Goal: Task Accomplishment & Management: Manage account settings

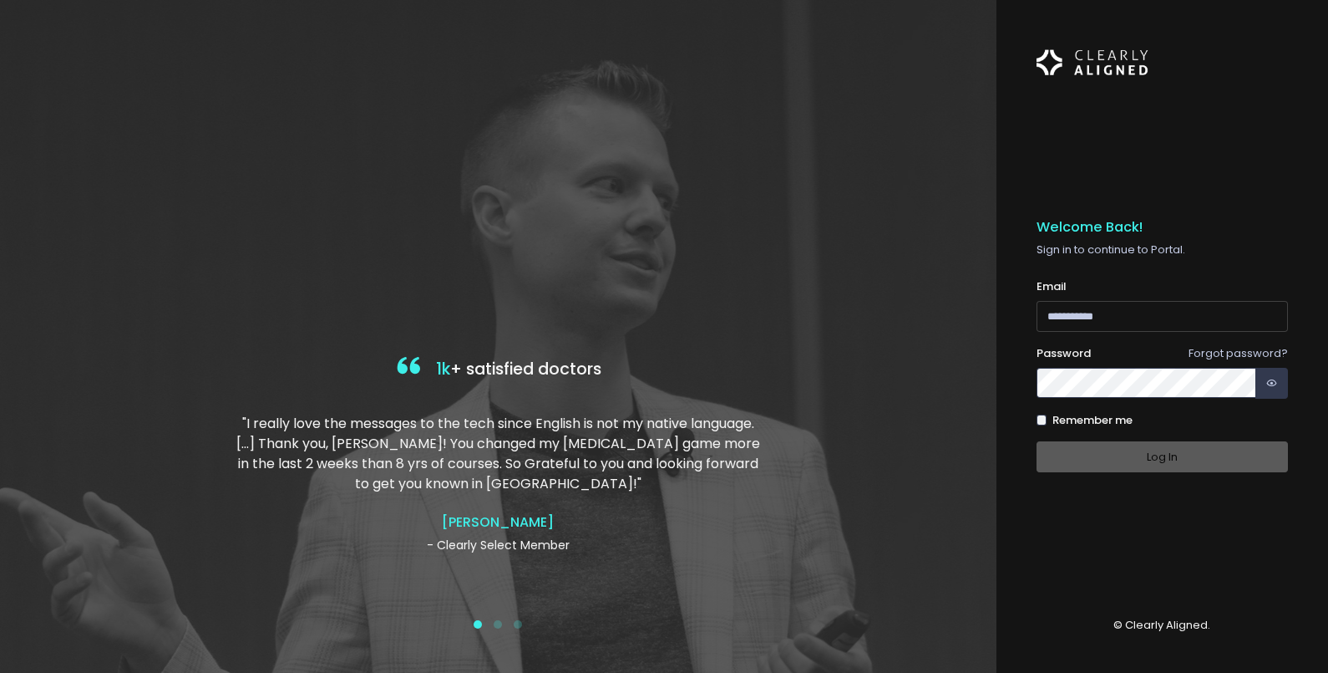
type input "**********"
click at [1135, 455] on div "Log In" at bounding box center [1163, 456] width 252 height 31
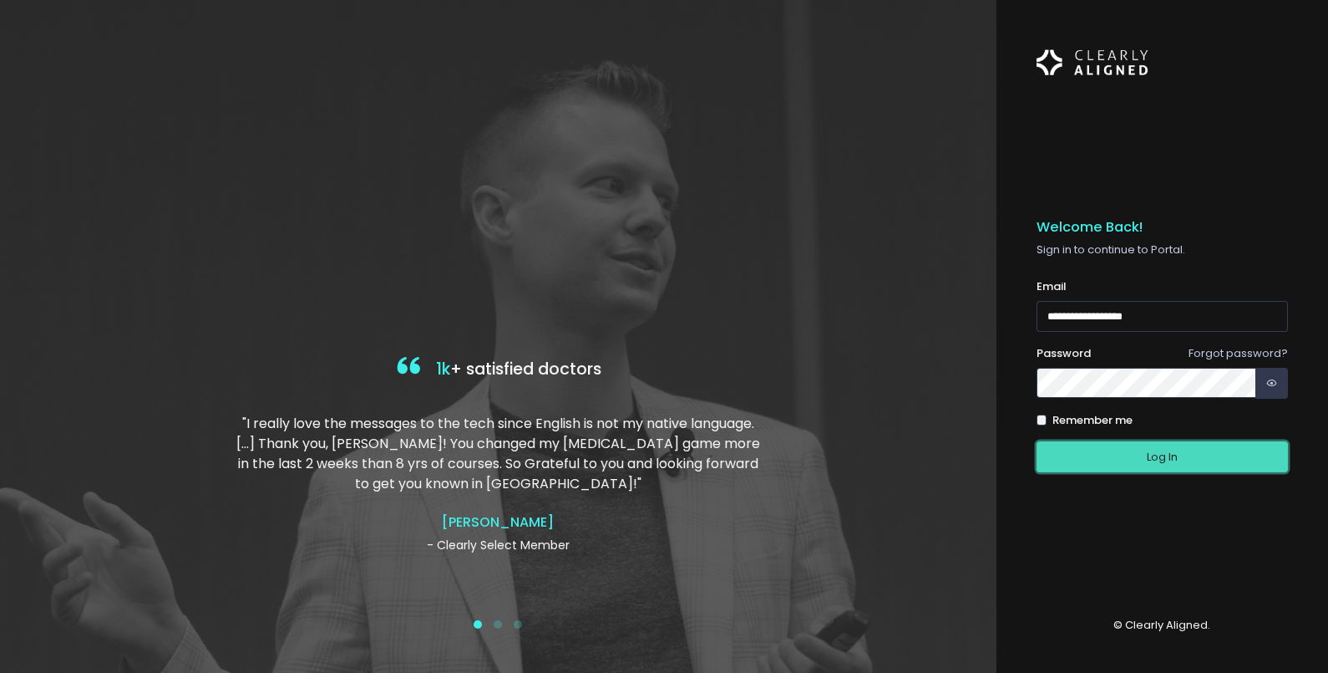
click at [1203, 460] on button "Log In" at bounding box center [1163, 456] width 252 height 31
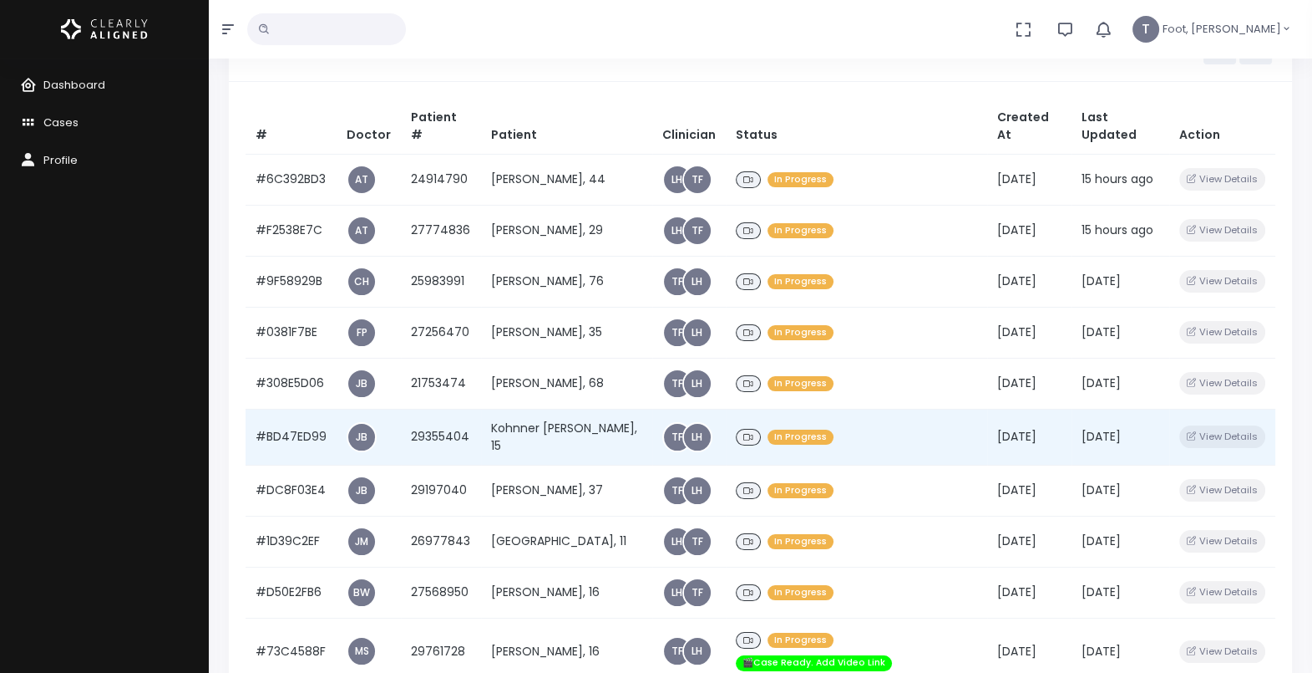
scroll to position [208, 0]
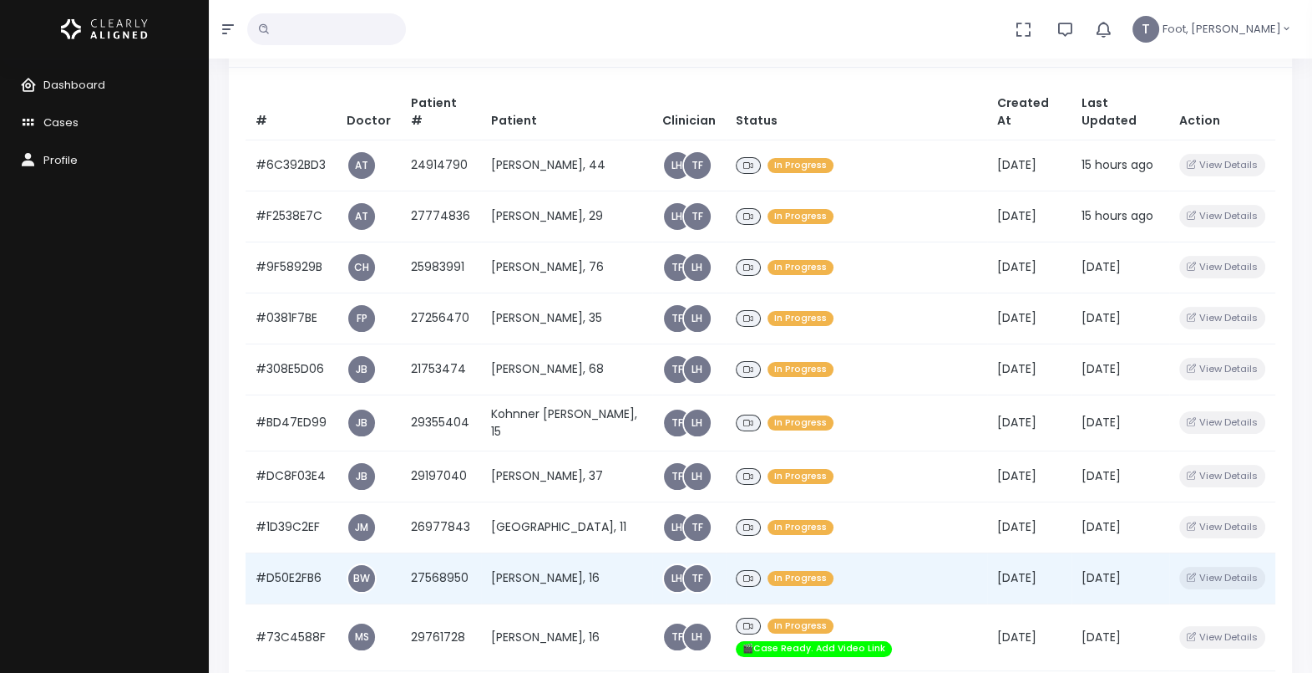
click at [531, 552] on td "[PERSON_NAME], 16" at bounding box center [566, 577] width 171 height 51
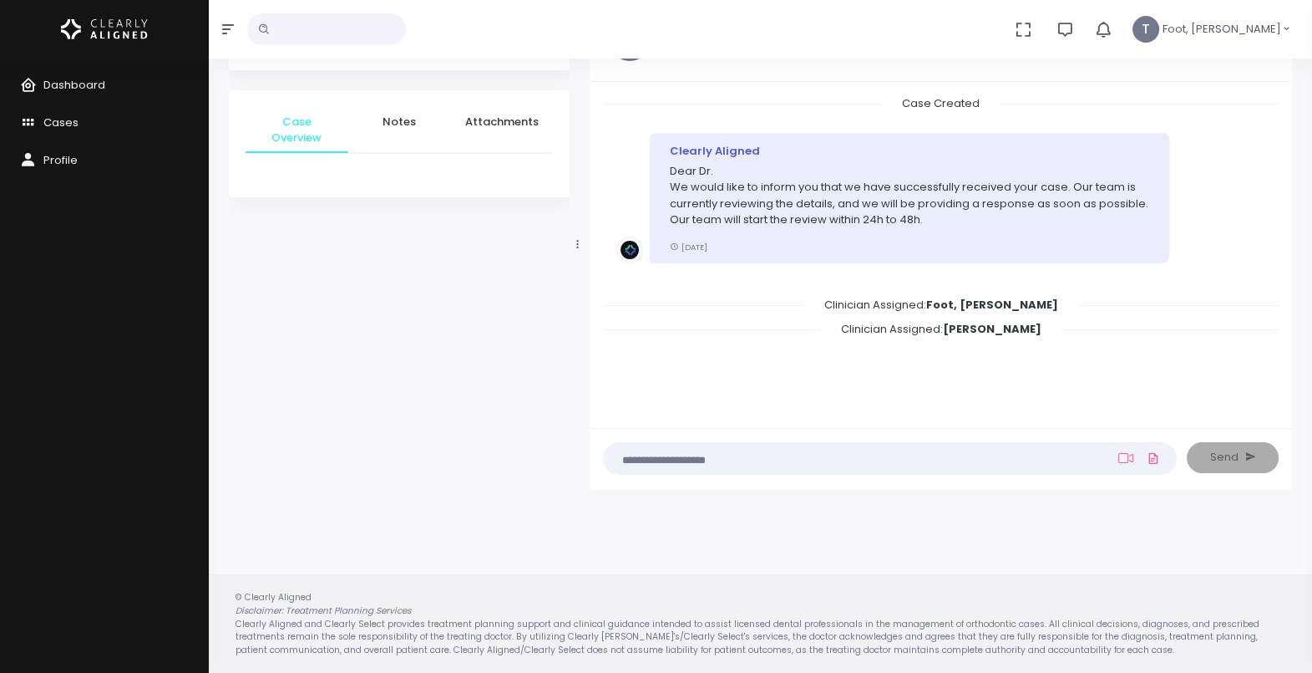
scroll to position [133, 0]
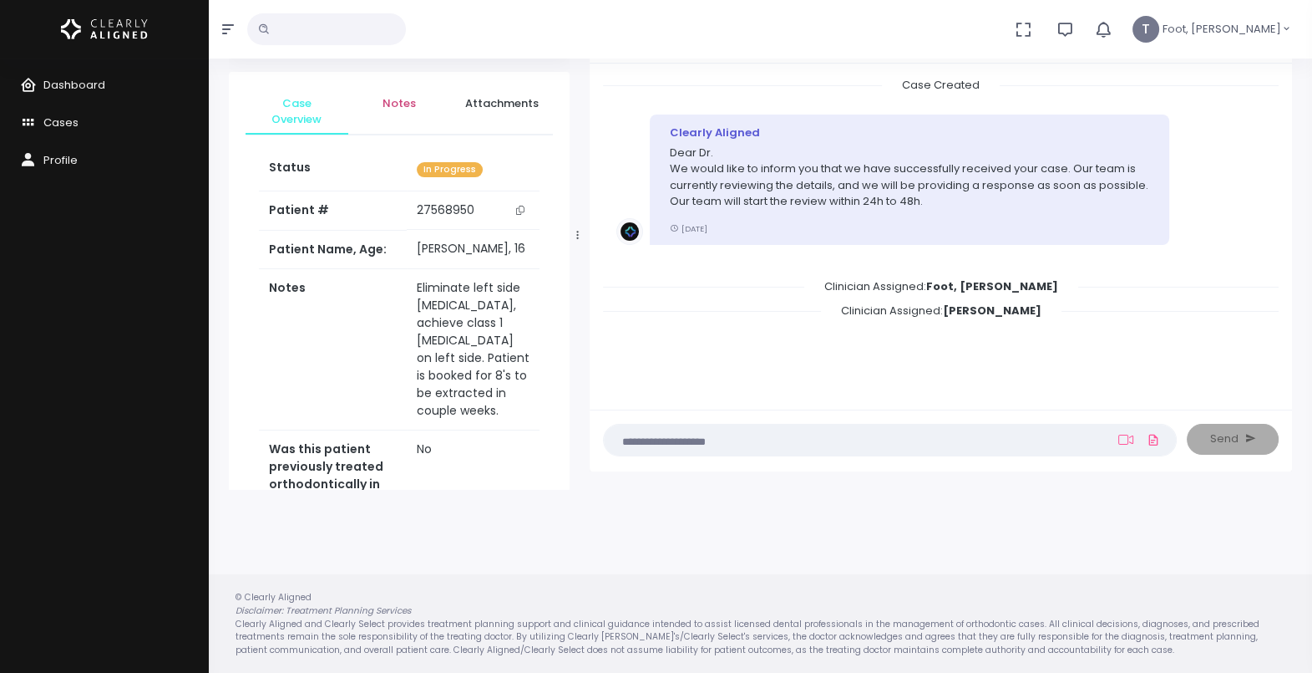
click at [398, 104] on span "Notes" at bounding box center [400, 103] width 76 height 17
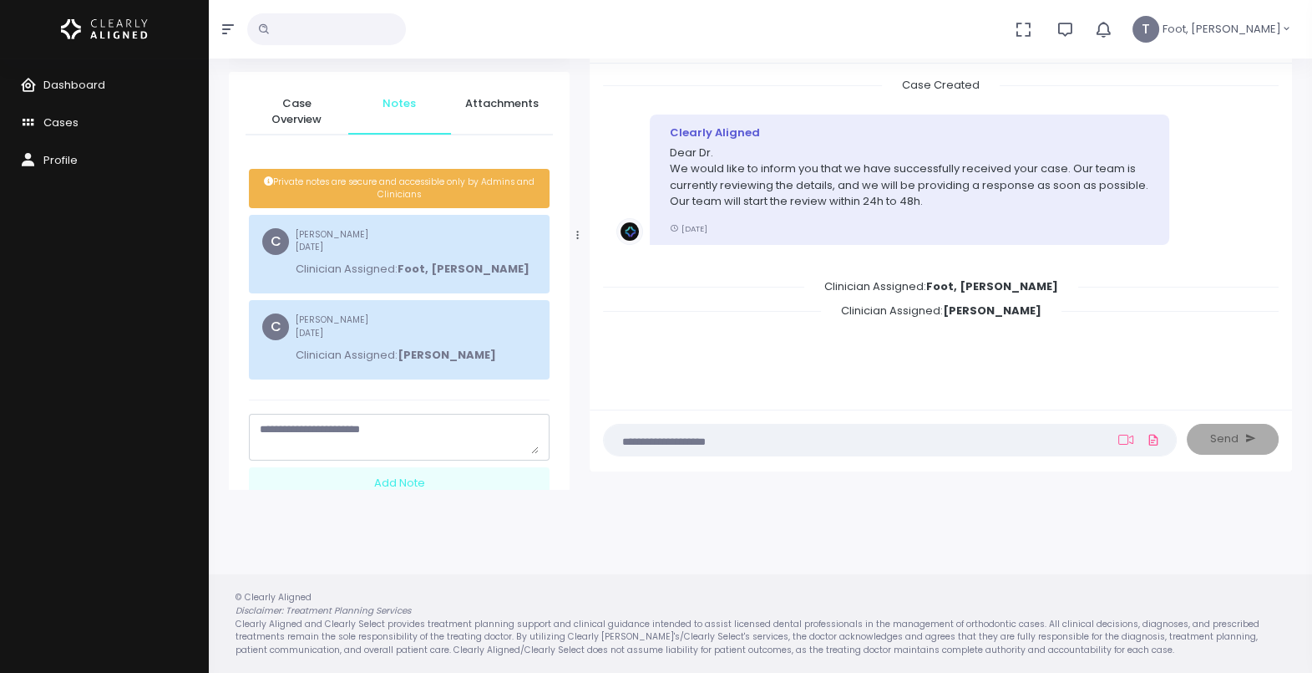
click at [353, 422] on textarea "scrollable content" at bounding box center [399, 437] width 279 height 33
click at [307, 116] on span "Case Overview" at bounding box center [297, 111] width 76 height 33
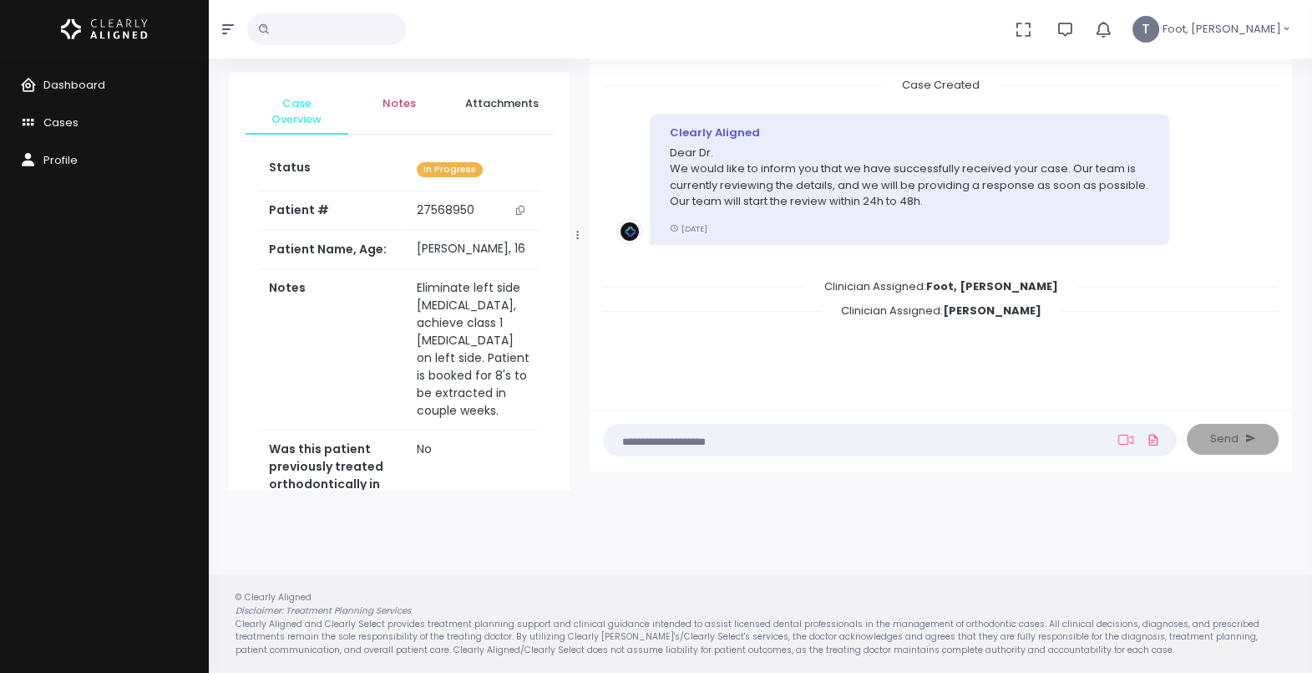
click at [393, 107] on span "Notes" at bounding box center [400, 103] width 76 height 17
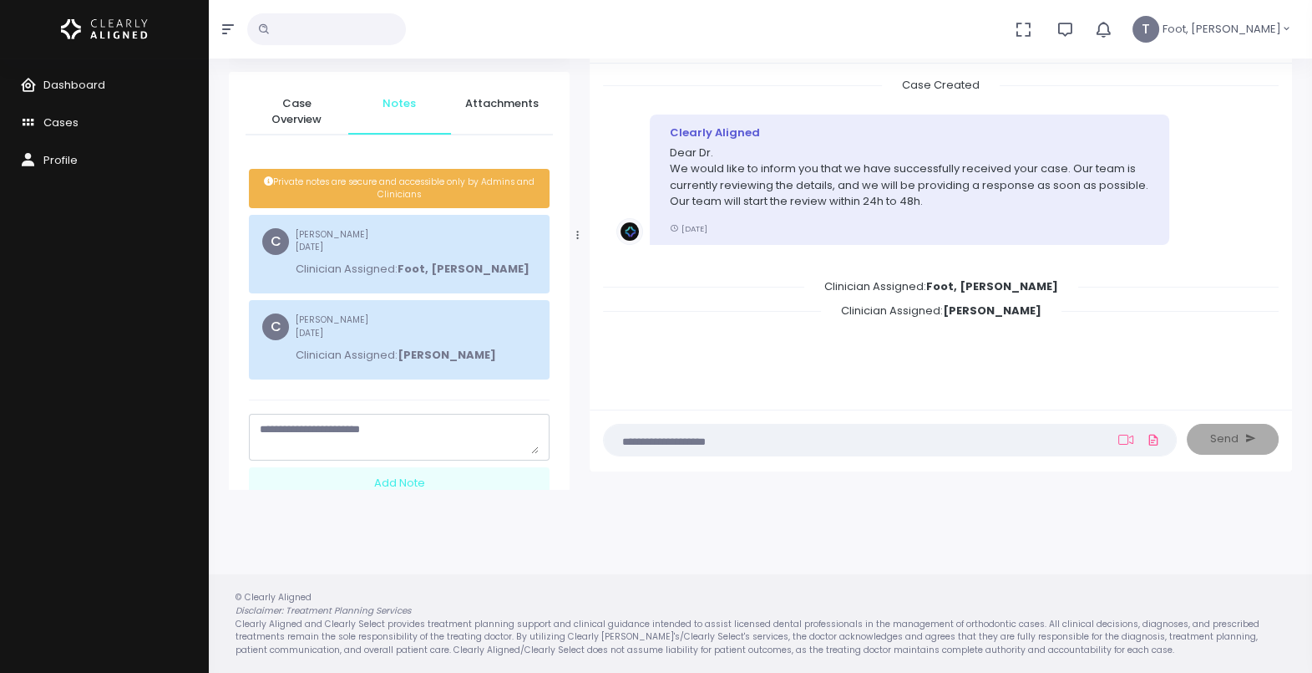
click at [372, 424] on textarea "scrollable content" at bounding box center [399, 437] width 279 height 33
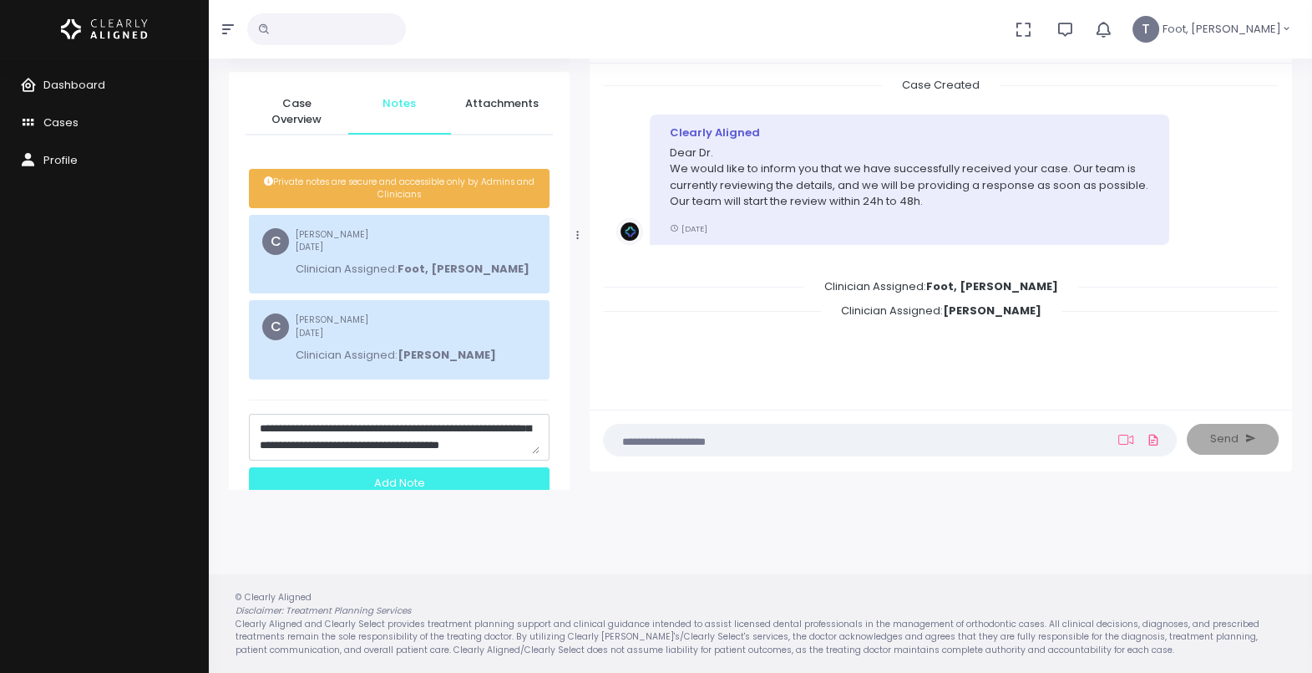
type textarea "**********"
click at [451, 476] on div "Add Note" at bounding box center [399, 482] width 301 height 31
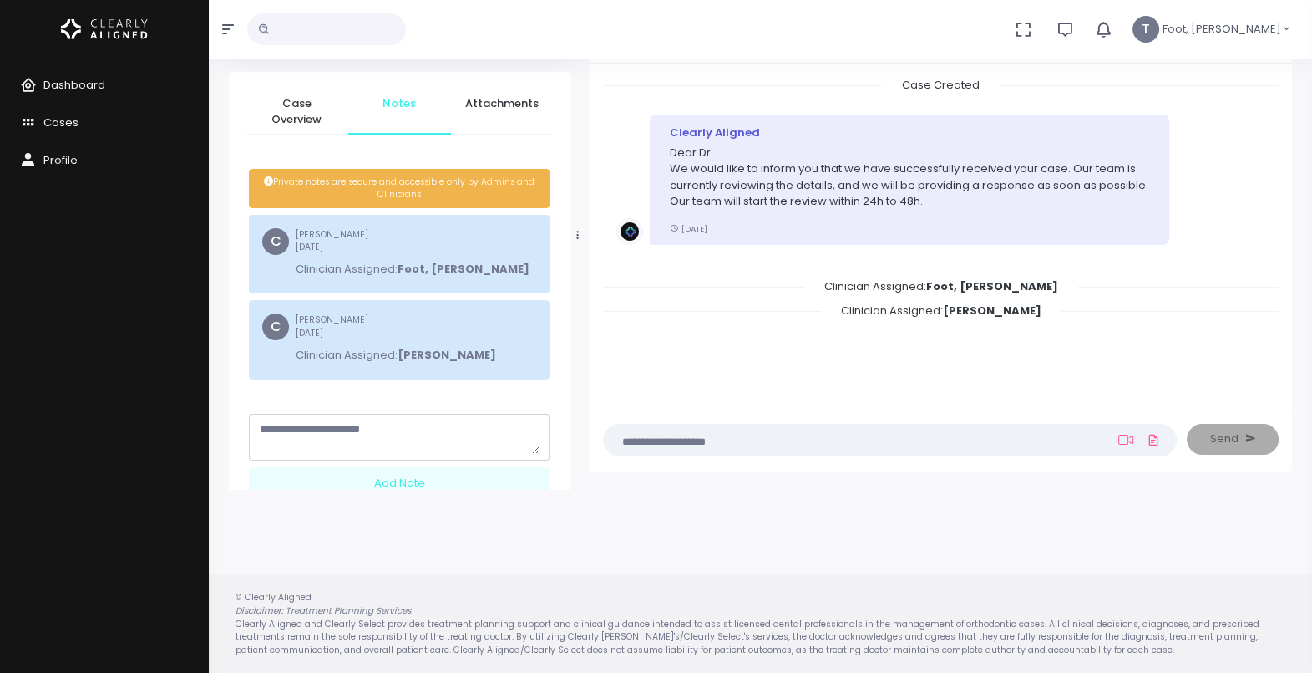
scroll to position [0, 0]
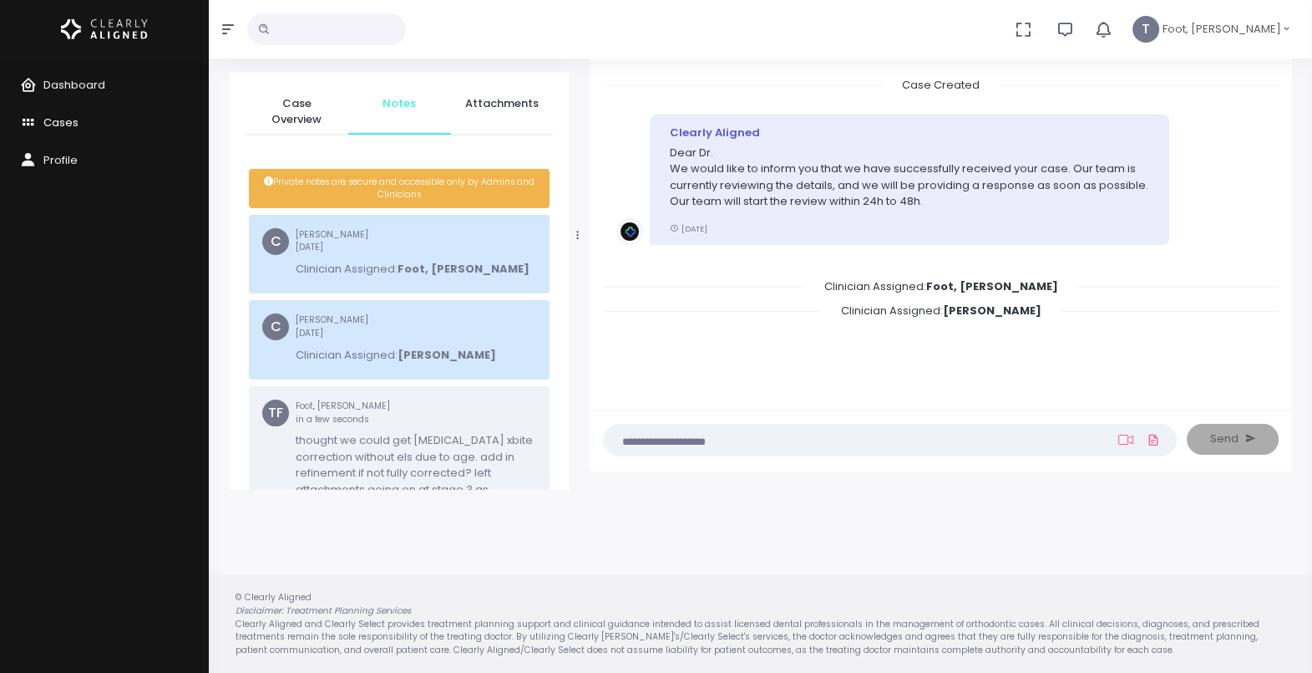
click at [45, 128] on span "Cases" at bounding box center [60, 122] width 35 height 16
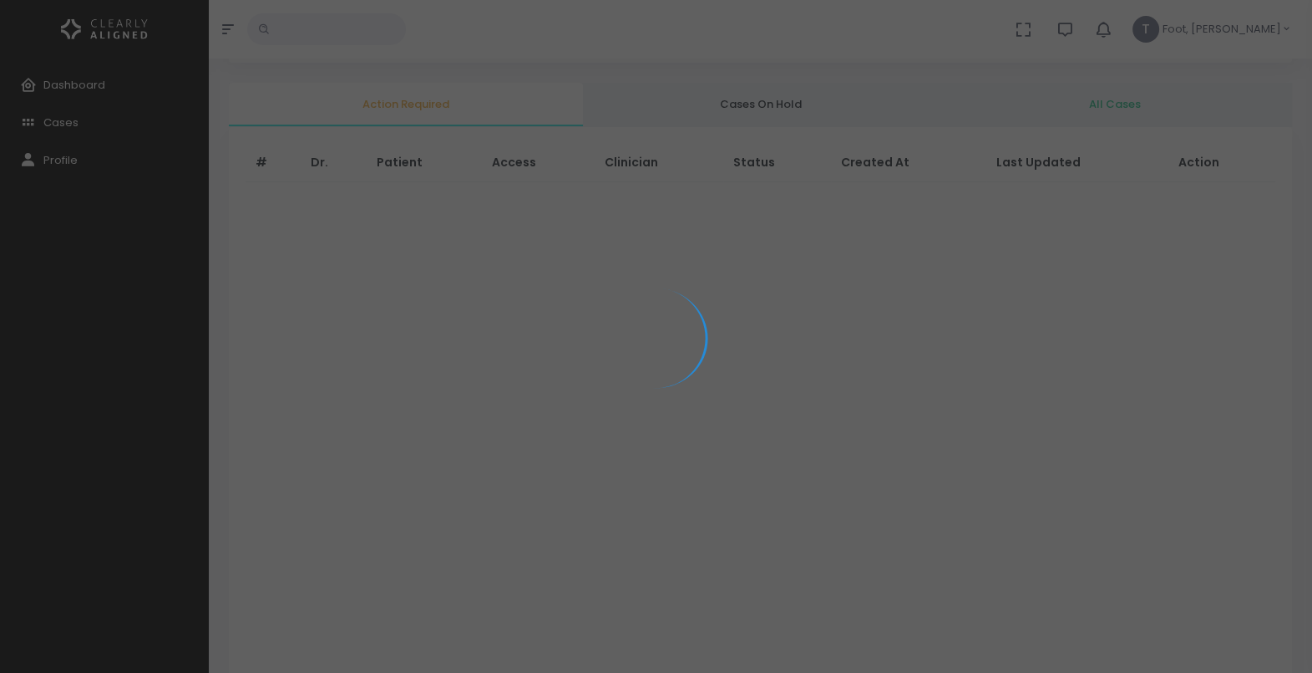
click at [0, 114] on html "**********" at bounding box center [656, 403] width 1312 height 1072
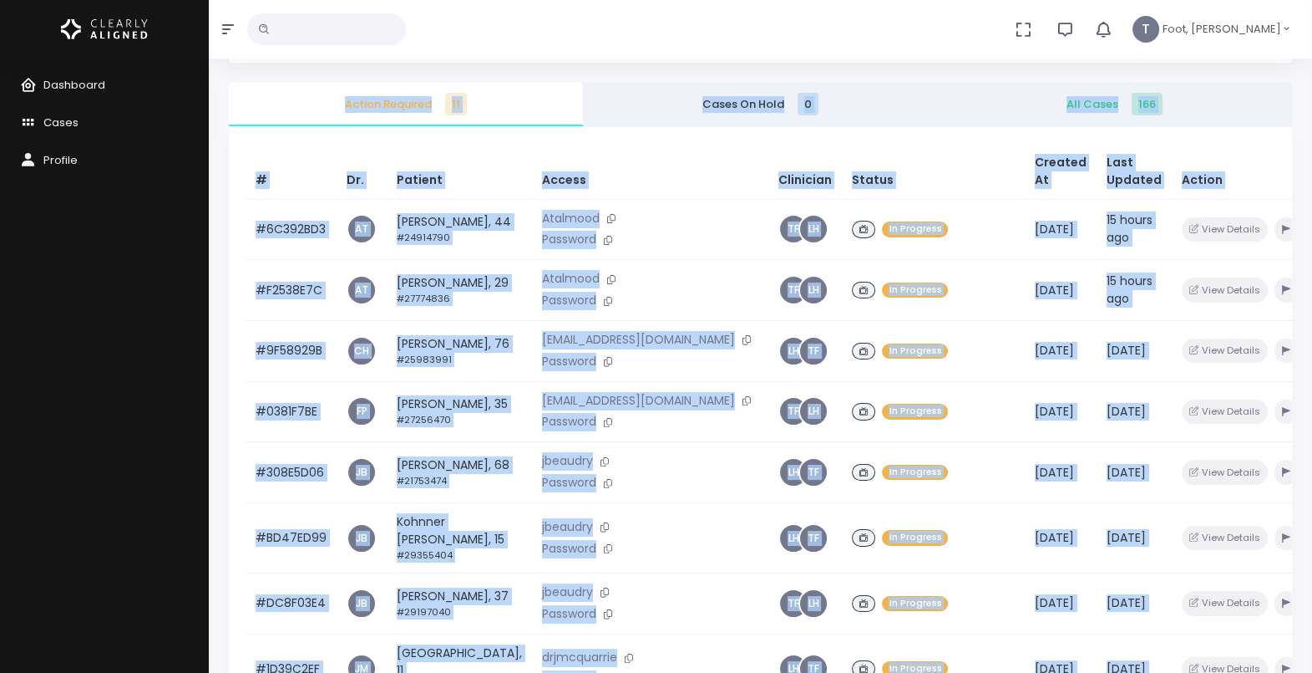
click at [221, 129] on div "Action Required 11 Cases On Hold 0 All Cases 166 # Dr. Patient Access Clinician…" at bounding box center [761, 419] width 1084 height 673
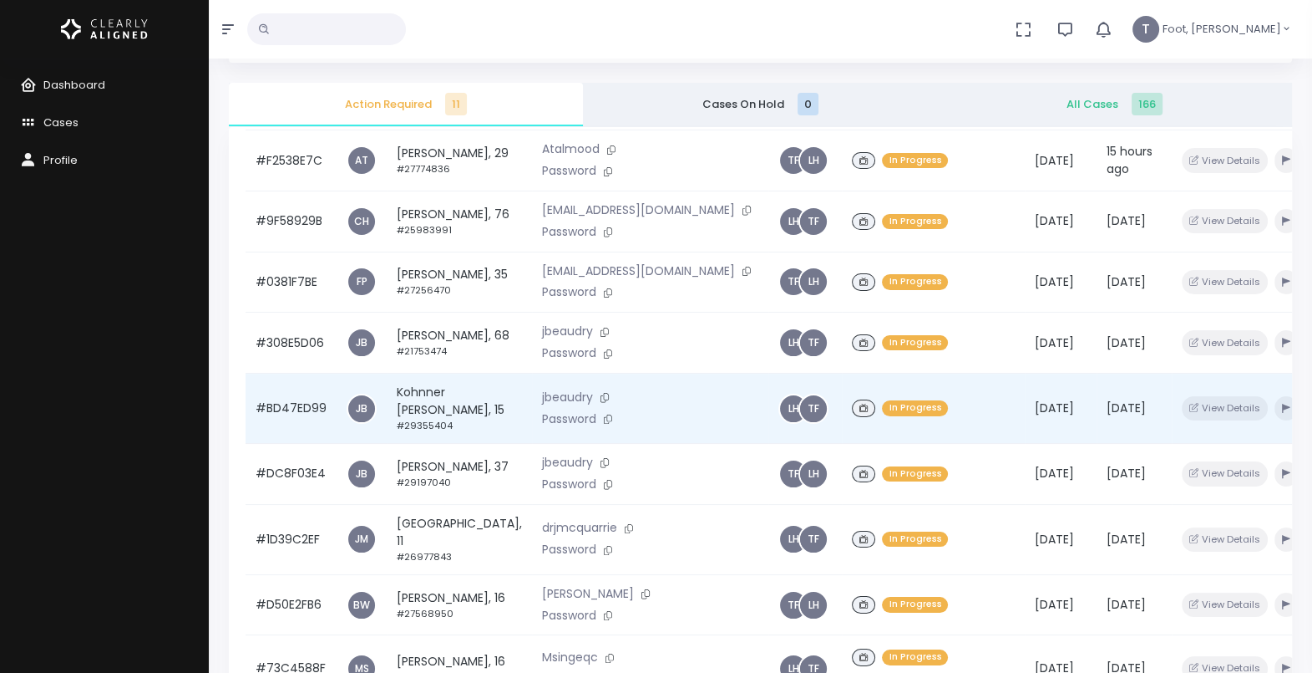
scroll to position [246, 0]
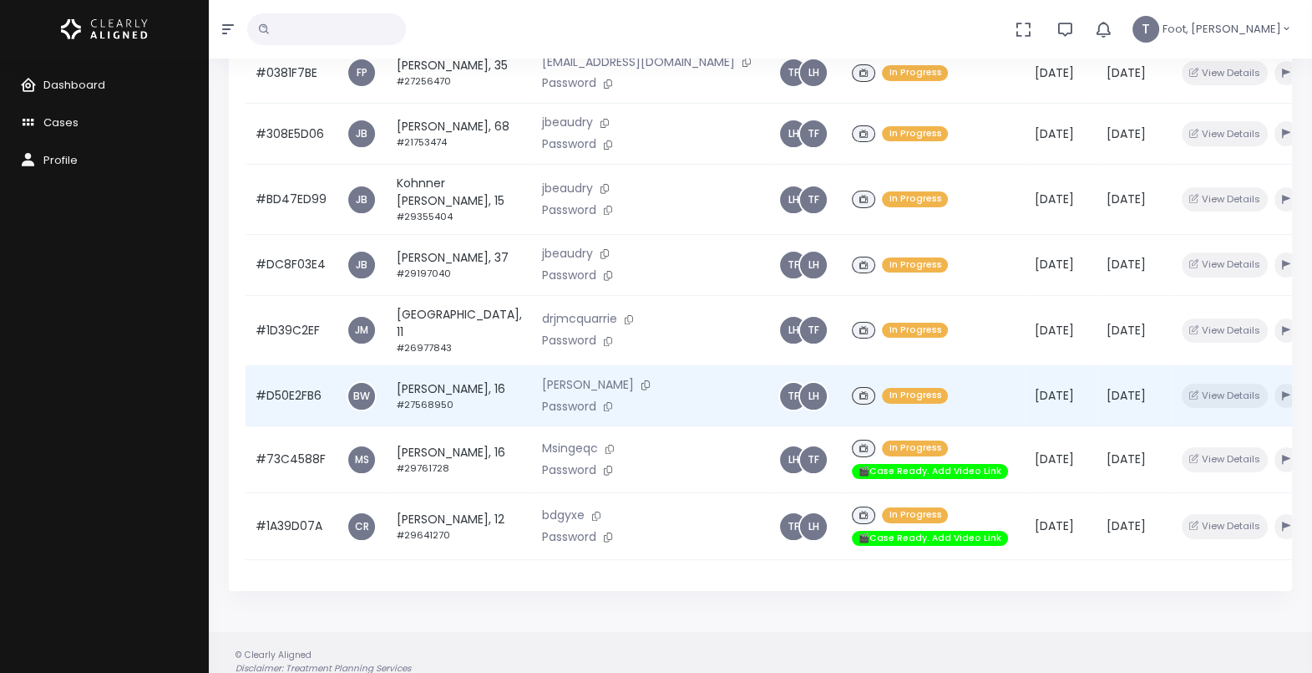
click at [1251, 377] on td "View Details" at bounding box center [1240, 395] width 136 height 61
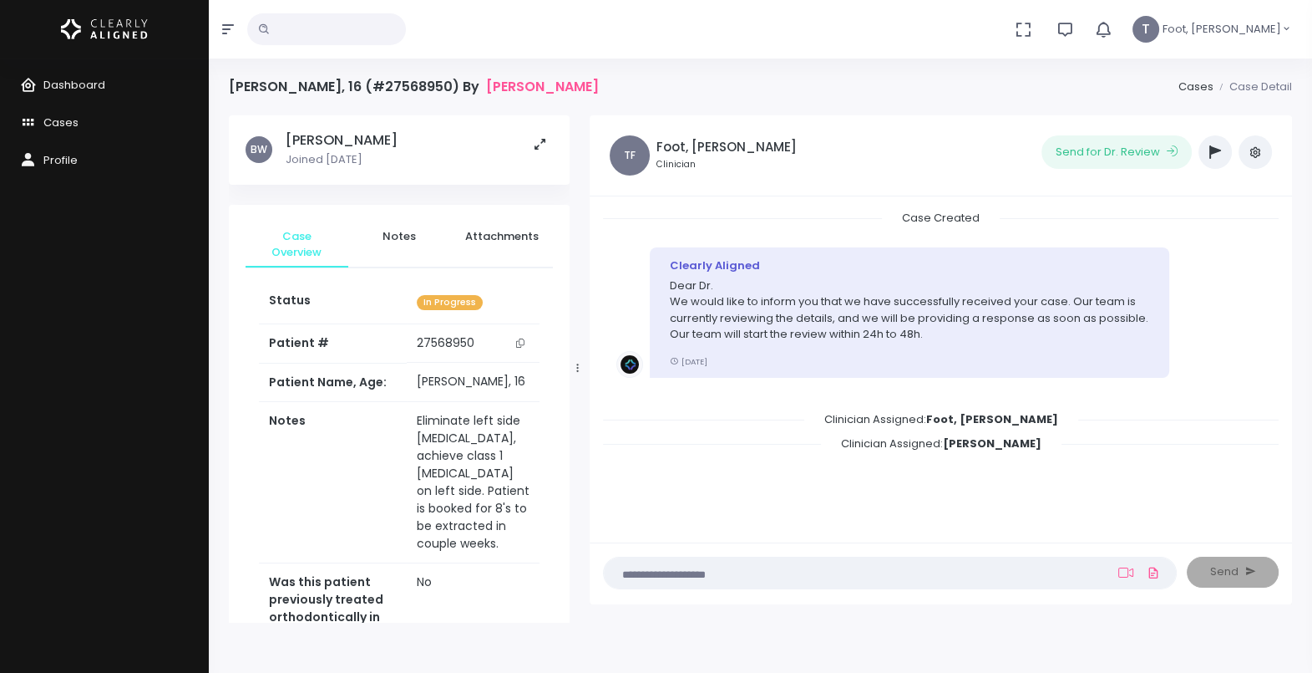
click at [1223, 143] on button "button" at bounding box center [1215, 151] width 33 height 33
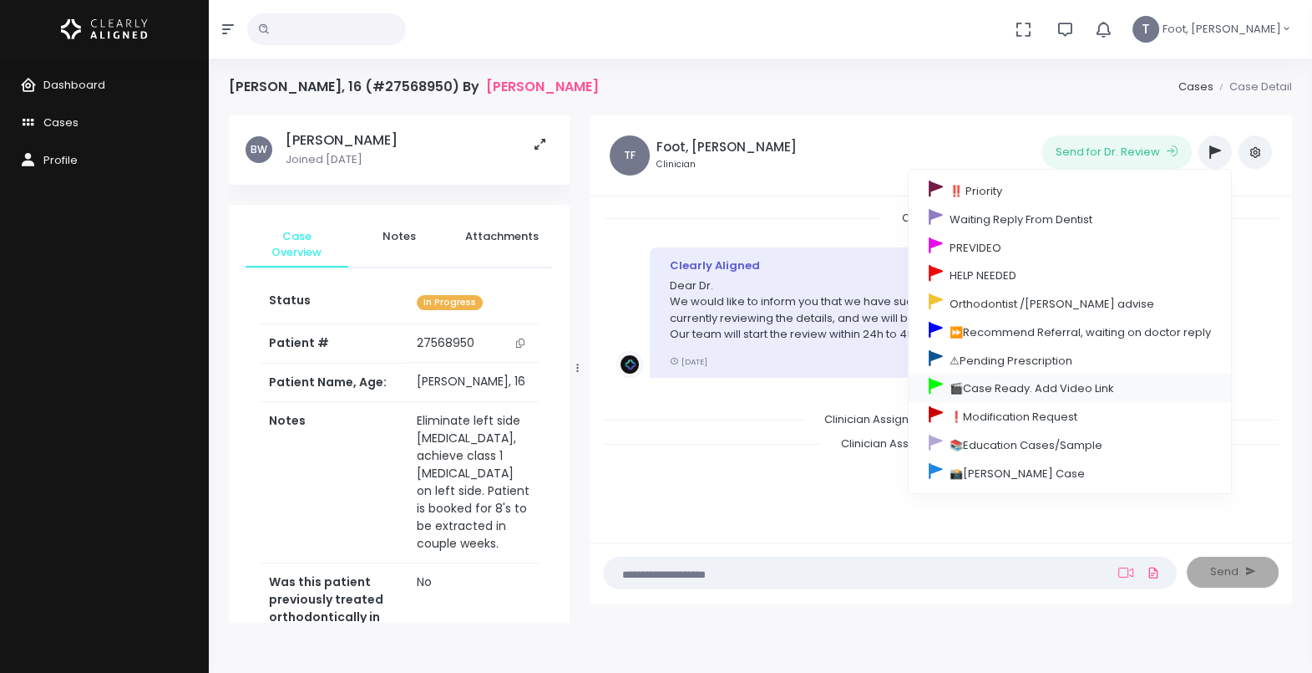
click at [982, 374] on link "🎬Case Ready. Add Video Link" at bounding box center [1070, 387] width 322 height 28
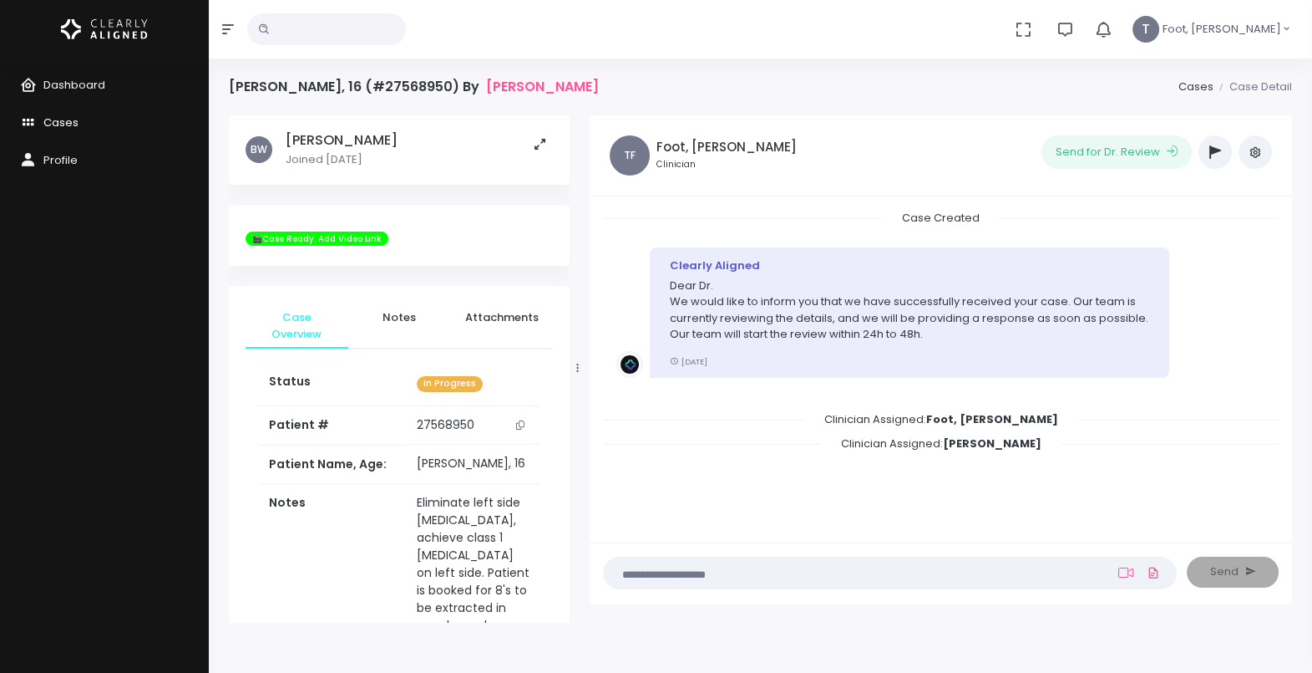
click at [43, 121] on span "Cases" at bounding box center [60, 122] width 35 height 16
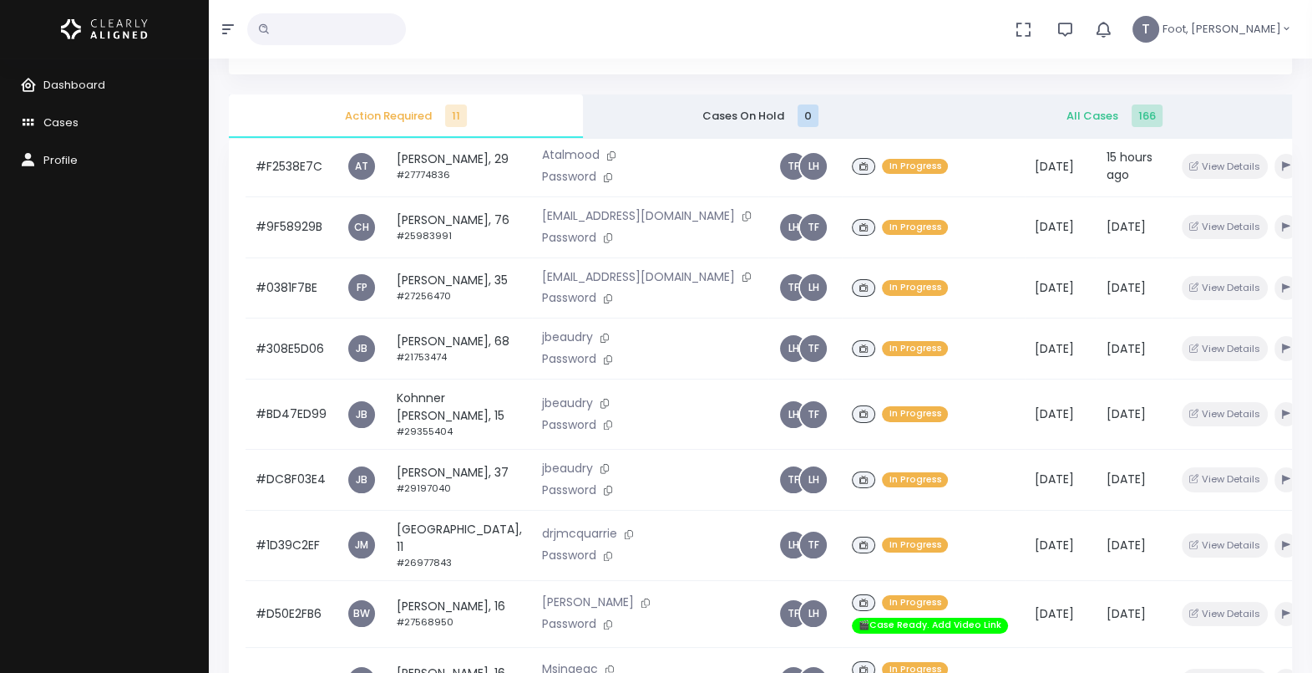
scroll to position [398, 0]
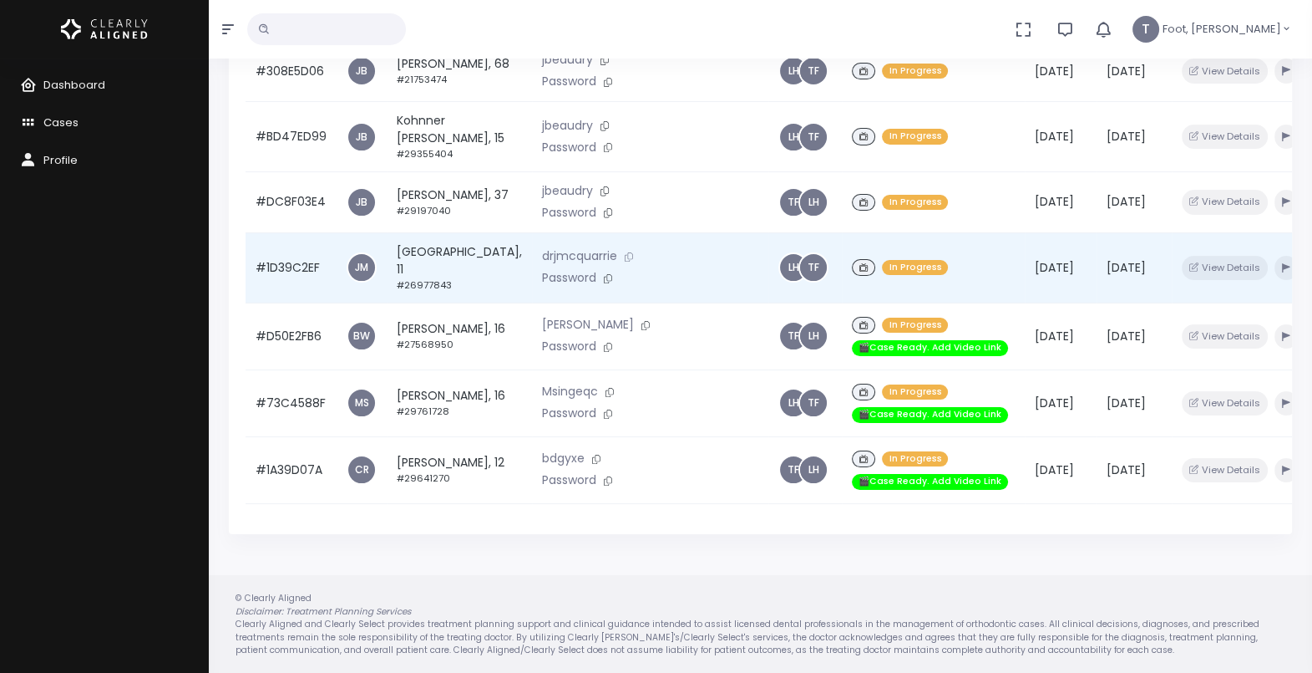
click at [625, 252] on icon at bounding box center [629, 256] width 8 height 9
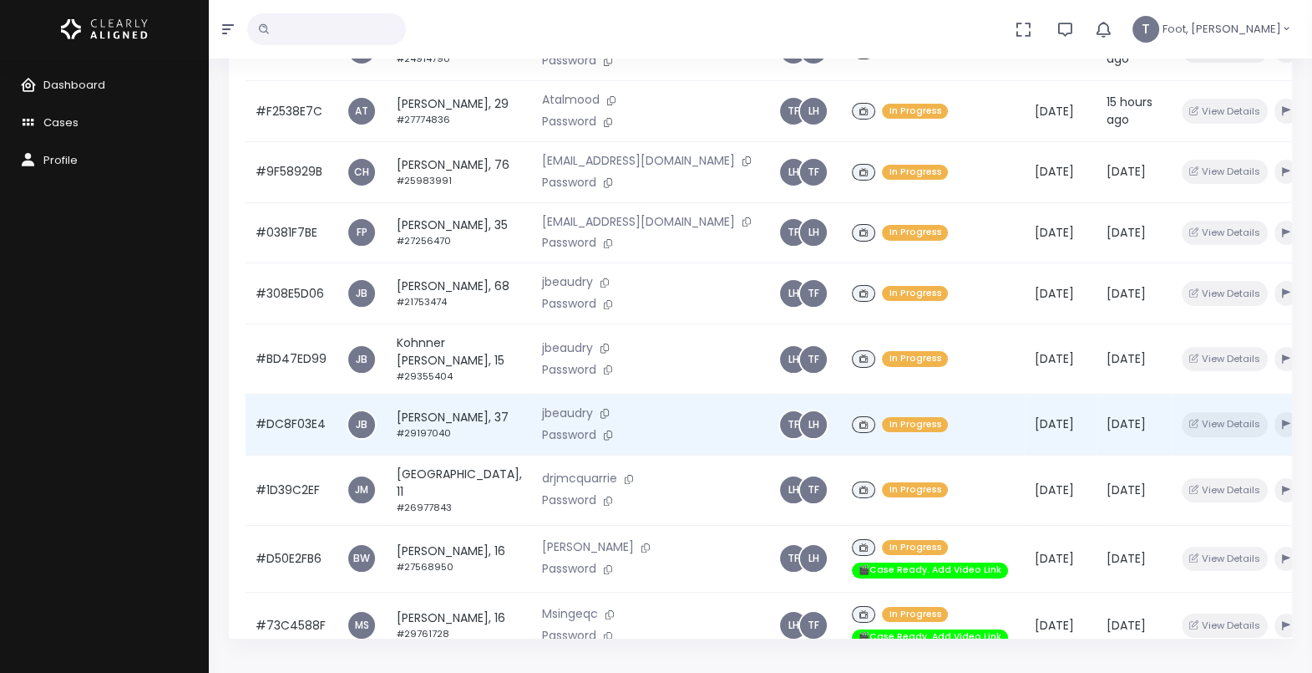
scroll to position [0, 0]
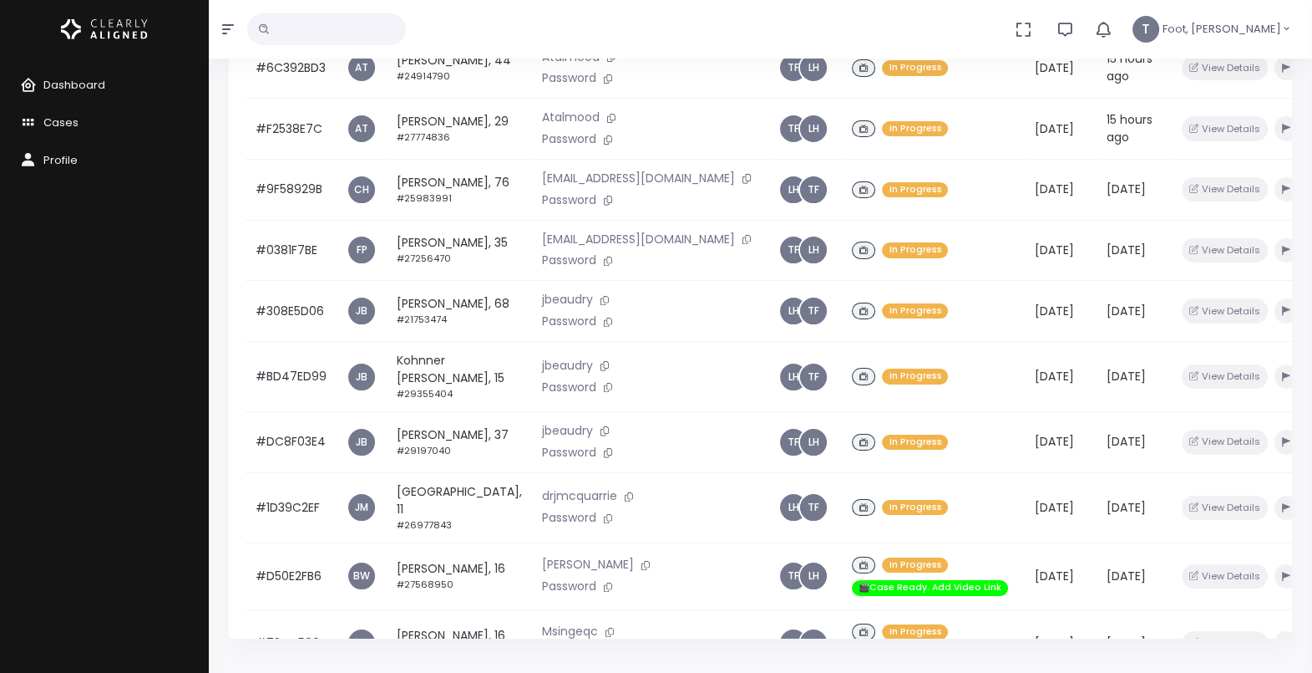
click at [359, 43] on input "text" at bounding box center [326, 29] width 159 height 32
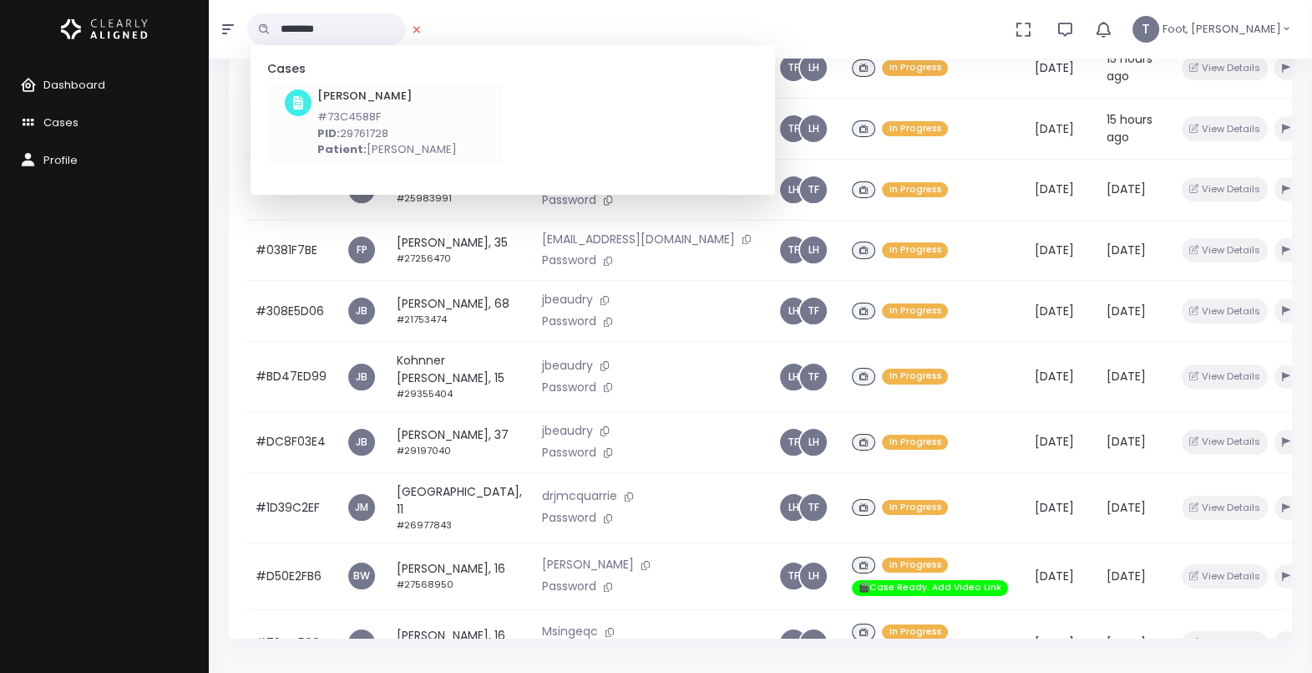
type input "********"
click at [360, 138] on p "PID: 29761728" at bounding box center [387, 133] width 140 height 17
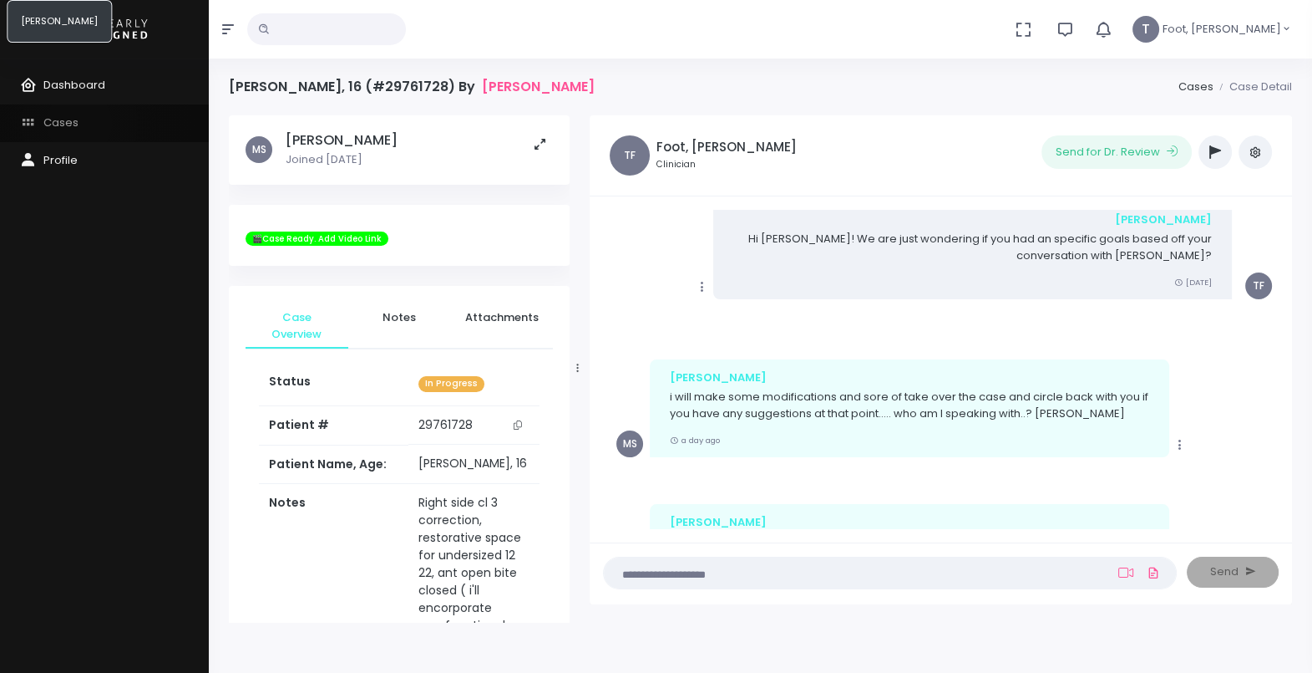
click at [79, 123] on link "Cases" at bounding box center [104, 123] width 209 height 38
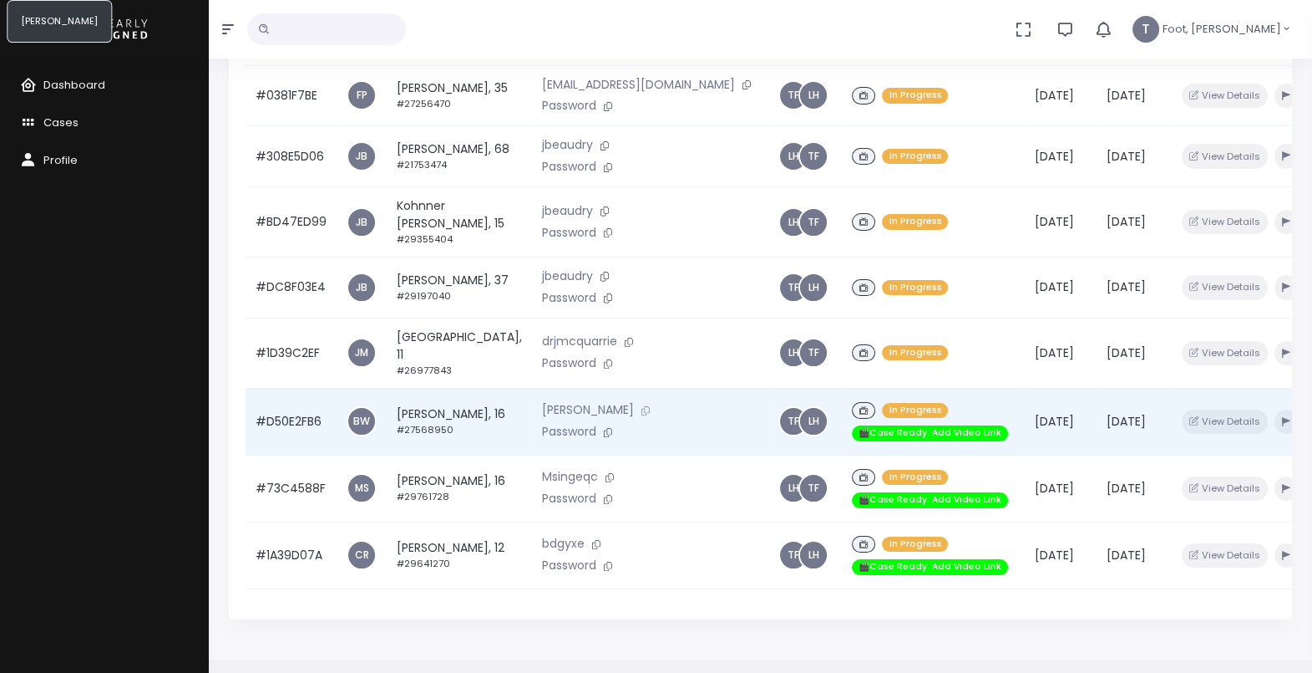
scroll to position [246, 0]
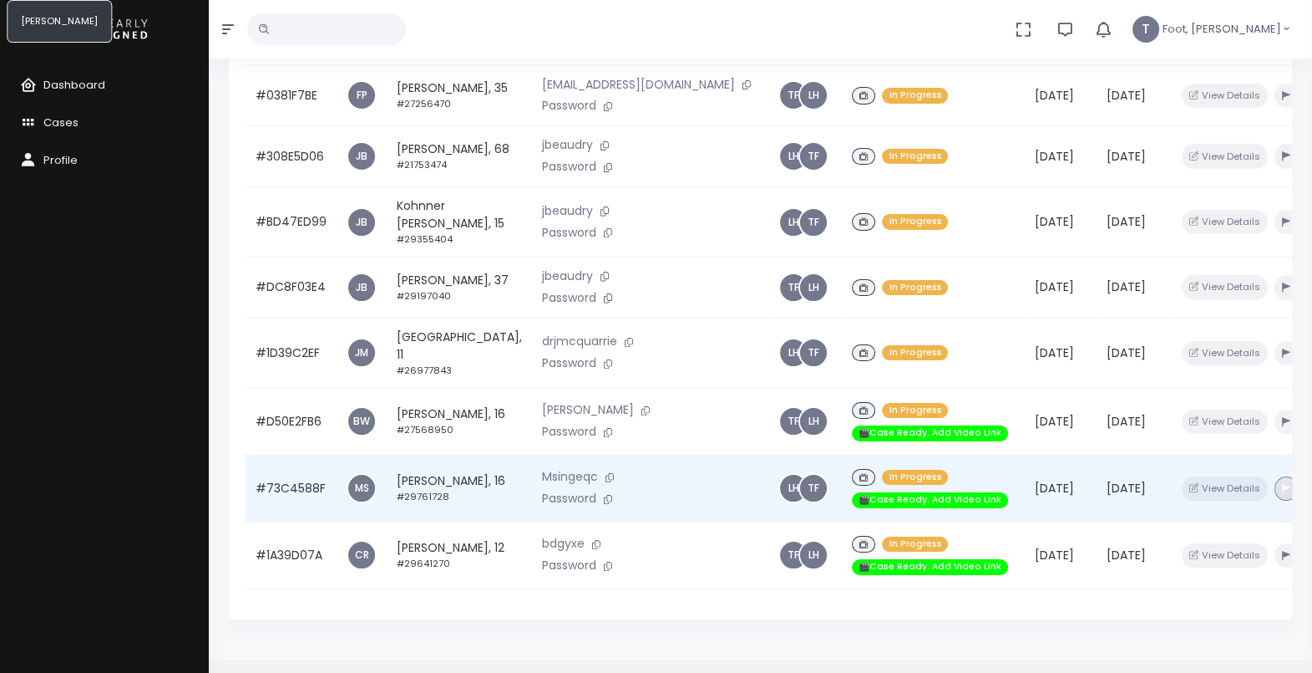
click at [1275, 489] on button "button" at bounding box center [1286, 488] width 23 height 24
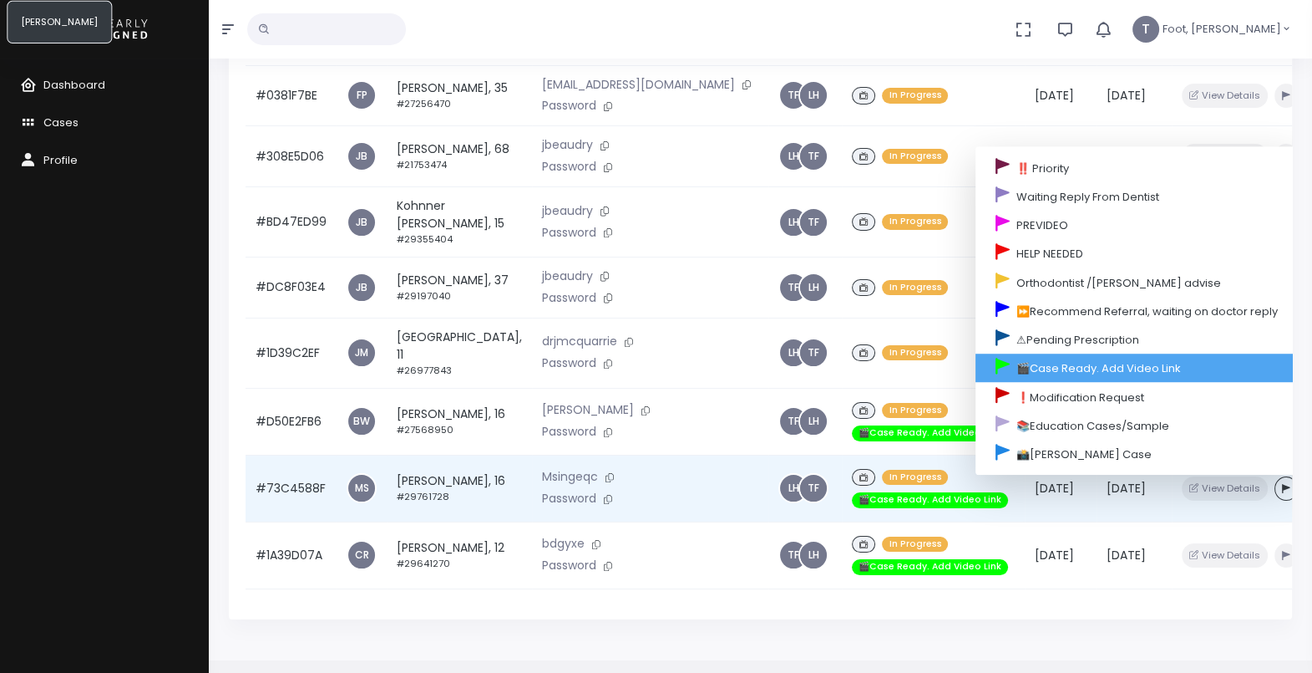
click at [1035, 354] on link "🎬Case Ready. Add Video Link" at bounding box center [1137, 367] width 322 height 28
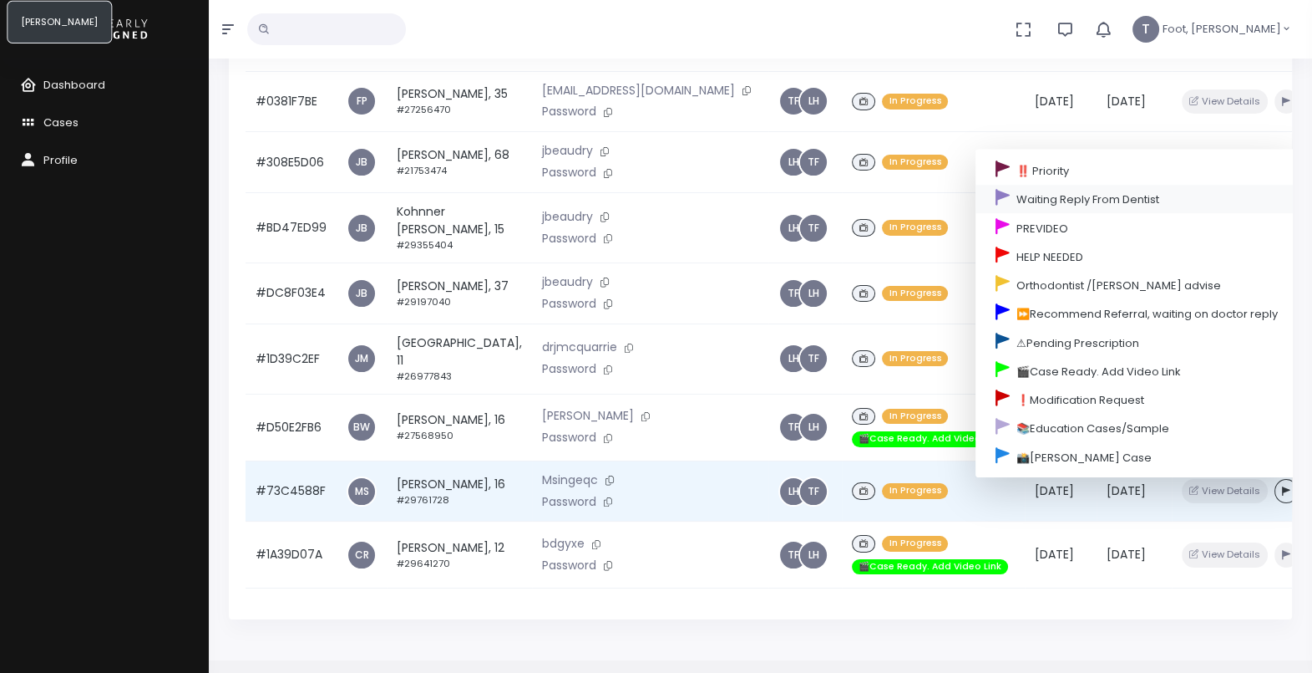
click at [1050, 190] on link "Waiting Reply From Dentist" at bounding box center [1137, 199] width 322 height 28
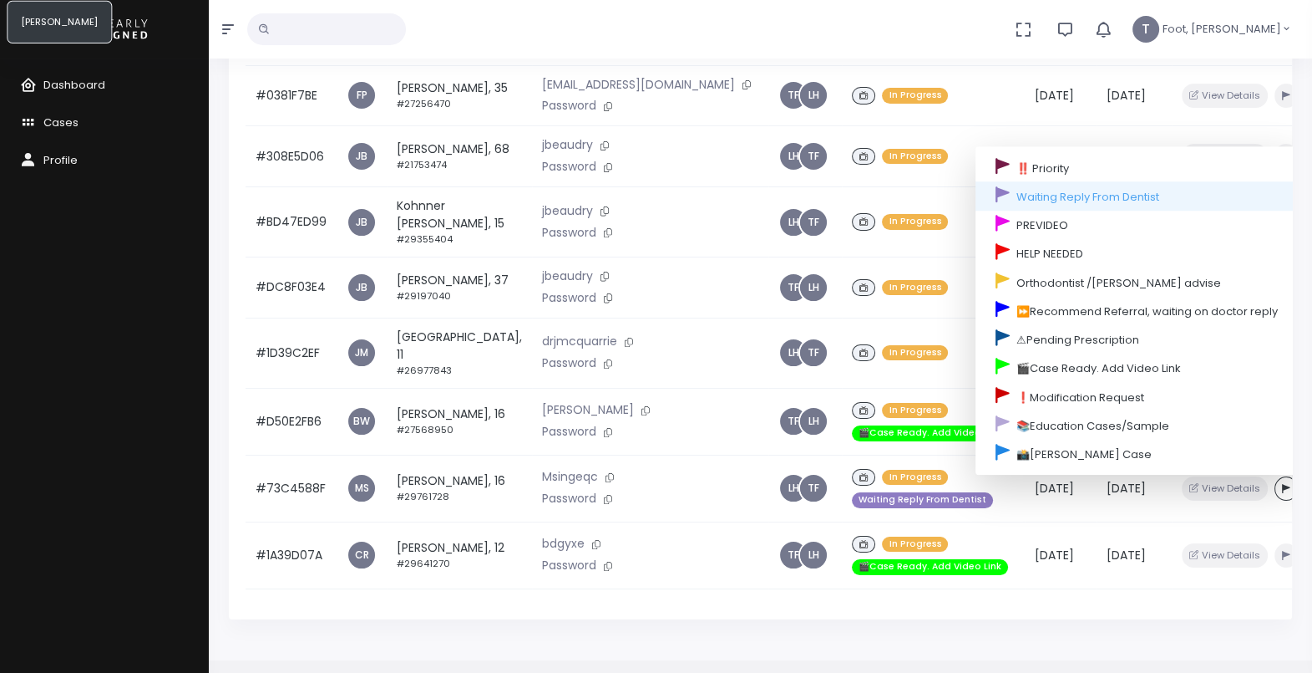
click at [947, 45] on div "No data found, change terms and search again... T Foot, [PERSON_NAME]" at bounding box center [656, 29] width 1312 height 58
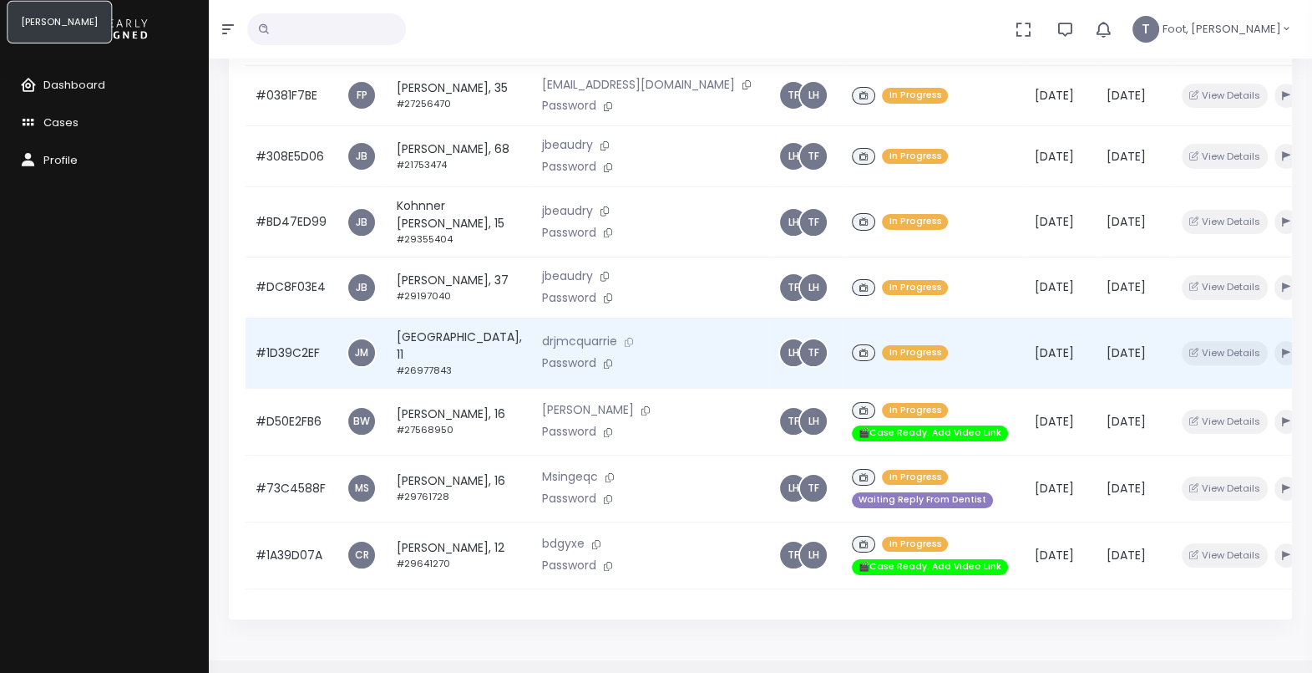
click at [625, 338] on icon at bounding box center [629, 342] width 8 height 9
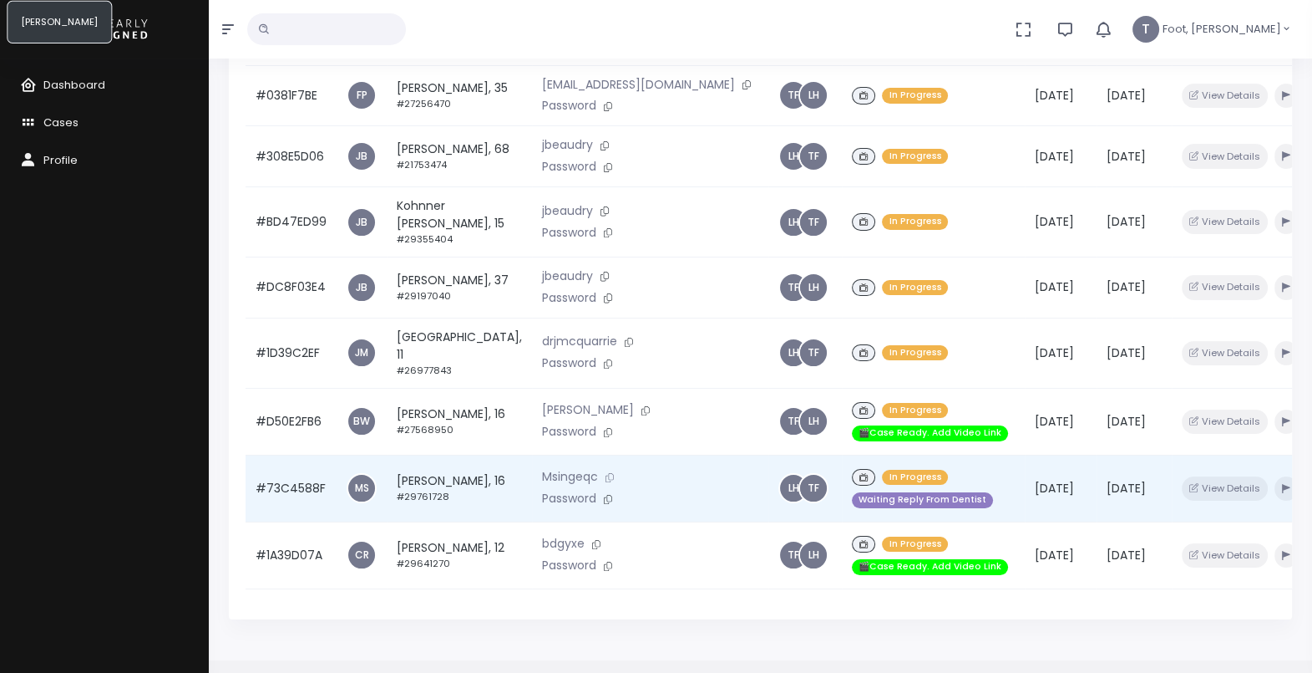
click at [606, 473] on icon at bounding box center [610, 477] width 8 height 9
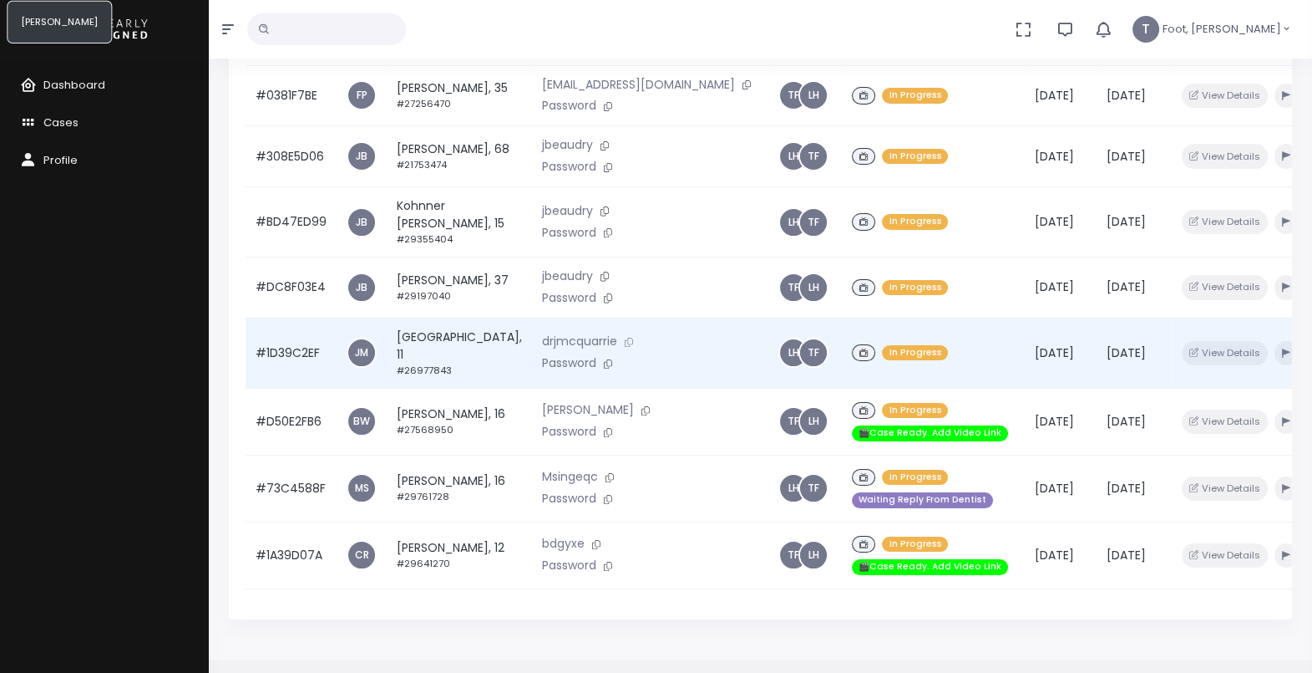
click at [625, 338] on icon at bounding box center [629, 342] width 8 height 9
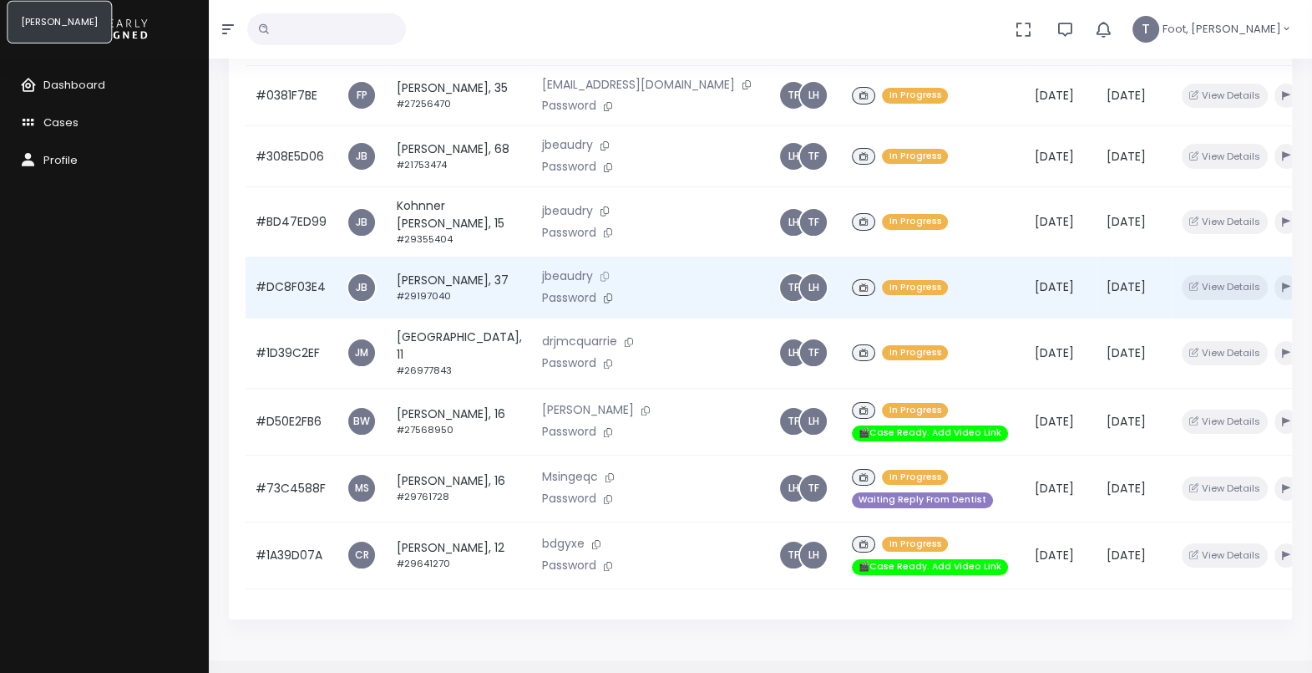
click at [601, 272] on icon at bounding box center [605, 276] width 8 height 9
click at [1275, 275] on button "button" at bounding box center [1286, 287] width 23 height 24
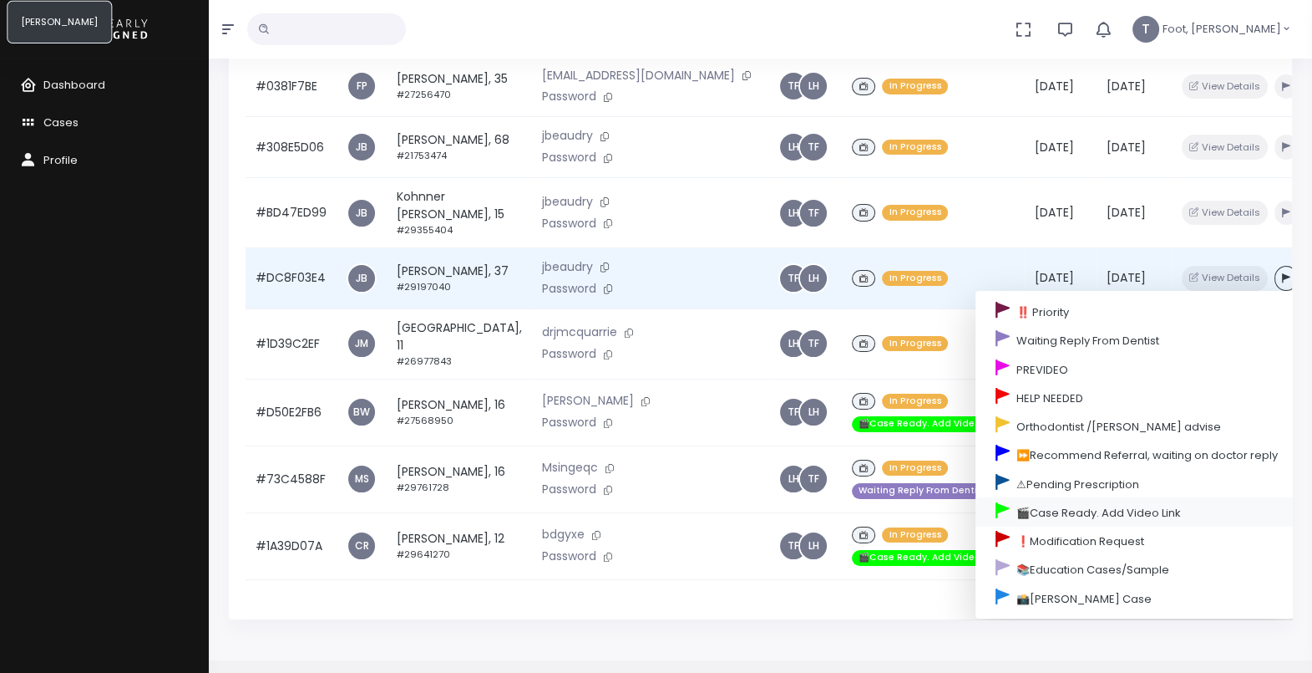
click at [1010, 497] on link "🎬Case Ready. Add Video Link" at bounding box center [1137, 511] width 322 height 28
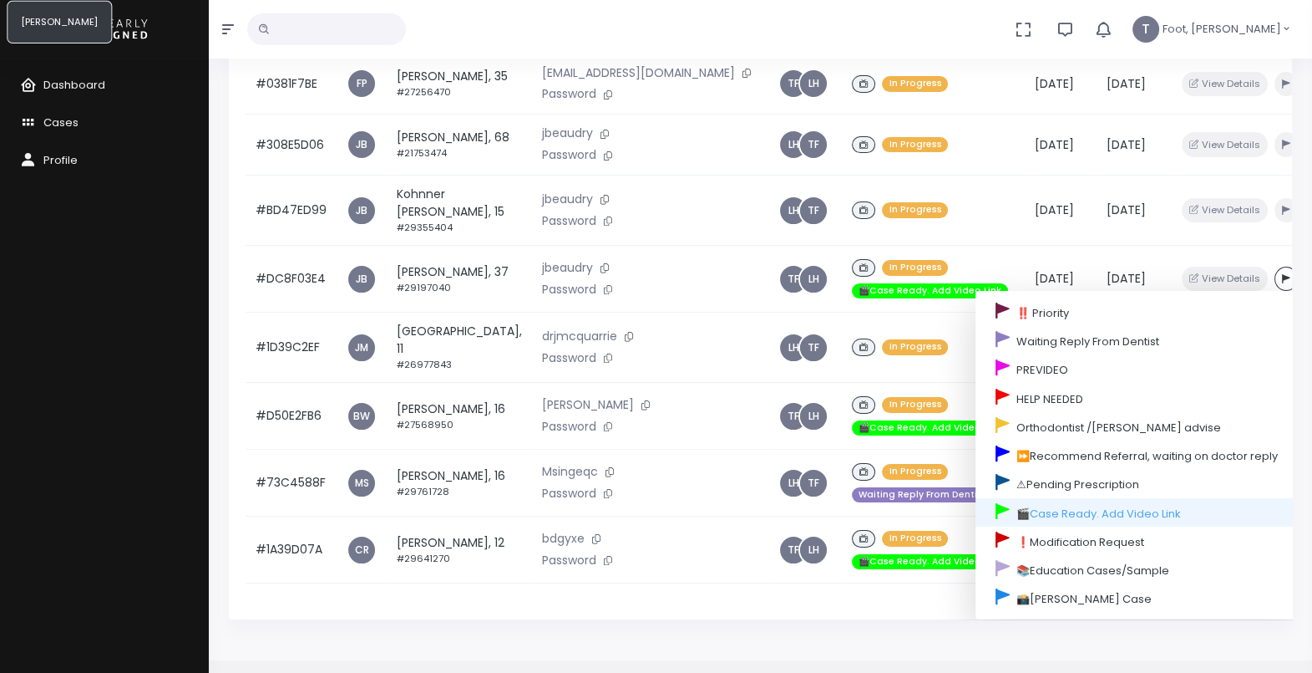
click at [174, 497] on div "Dashboard Cases Profile" at bounding box center [104, 365] width 209 height 614
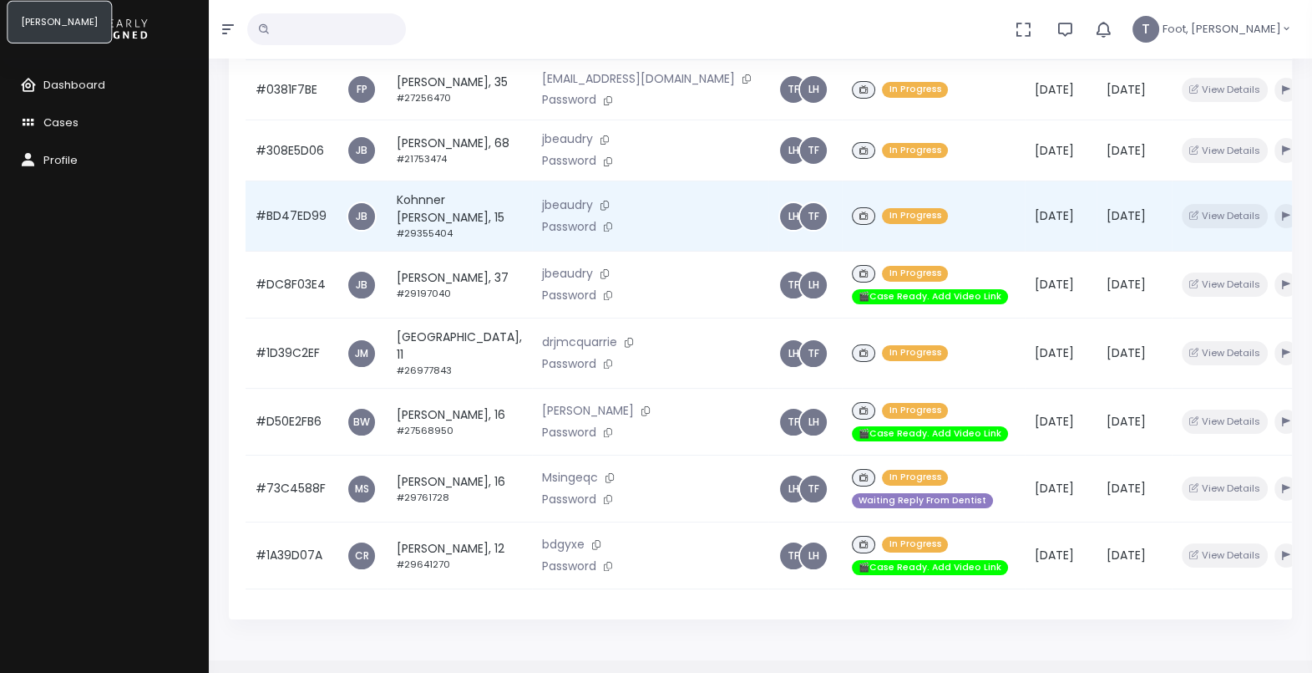
scroll to position [142, 0]
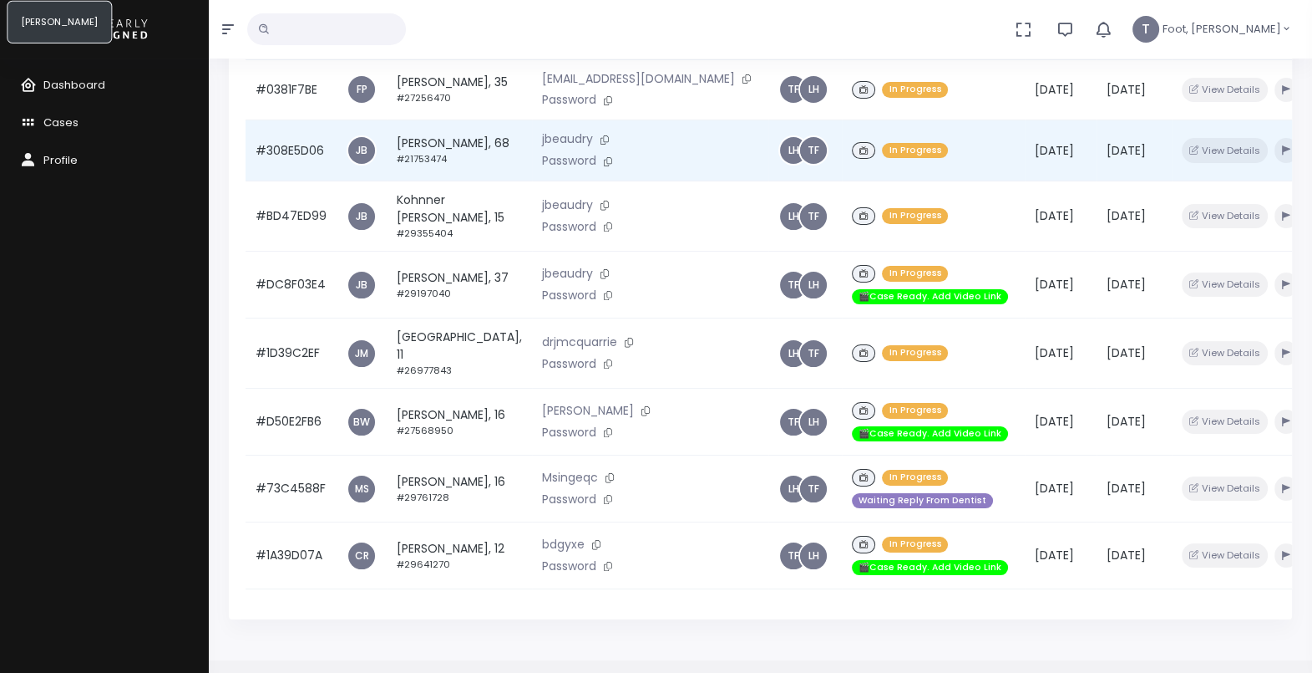
click at [422, 181] on td "[PERSON_NAME], 68 #21753474" at bounding box center [459, 150] width 145 height 61
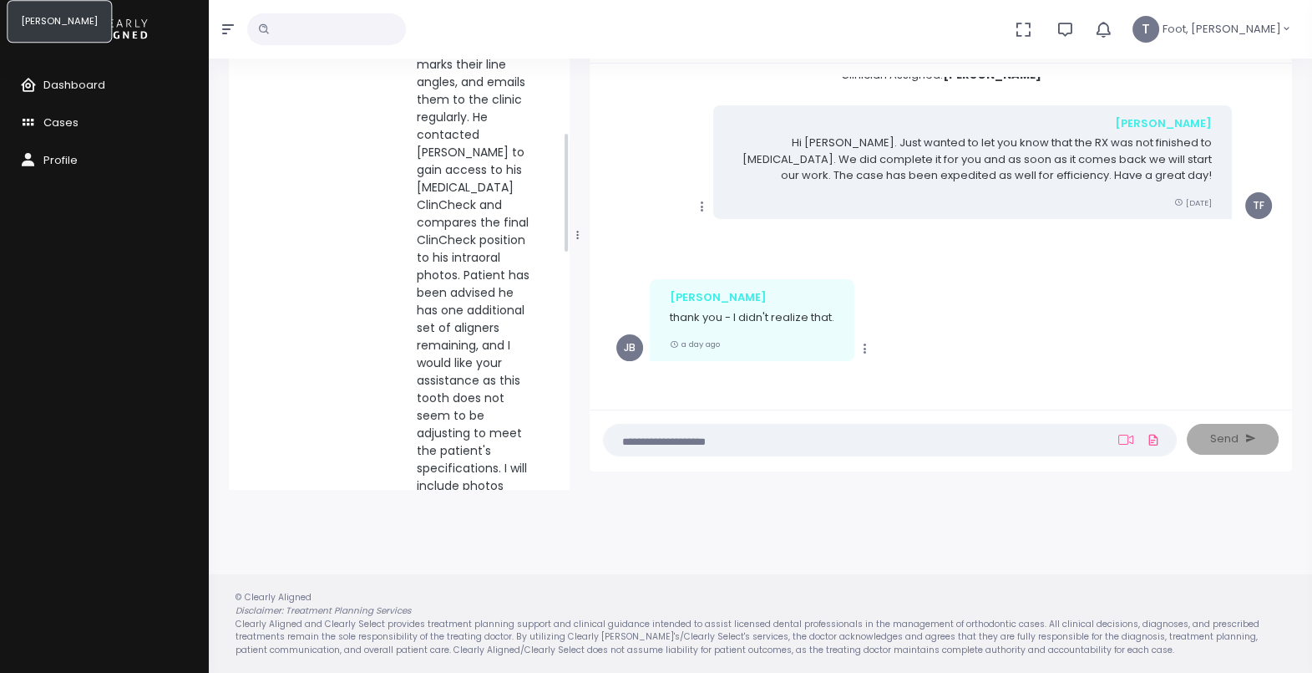
scroll to position [627, 0]
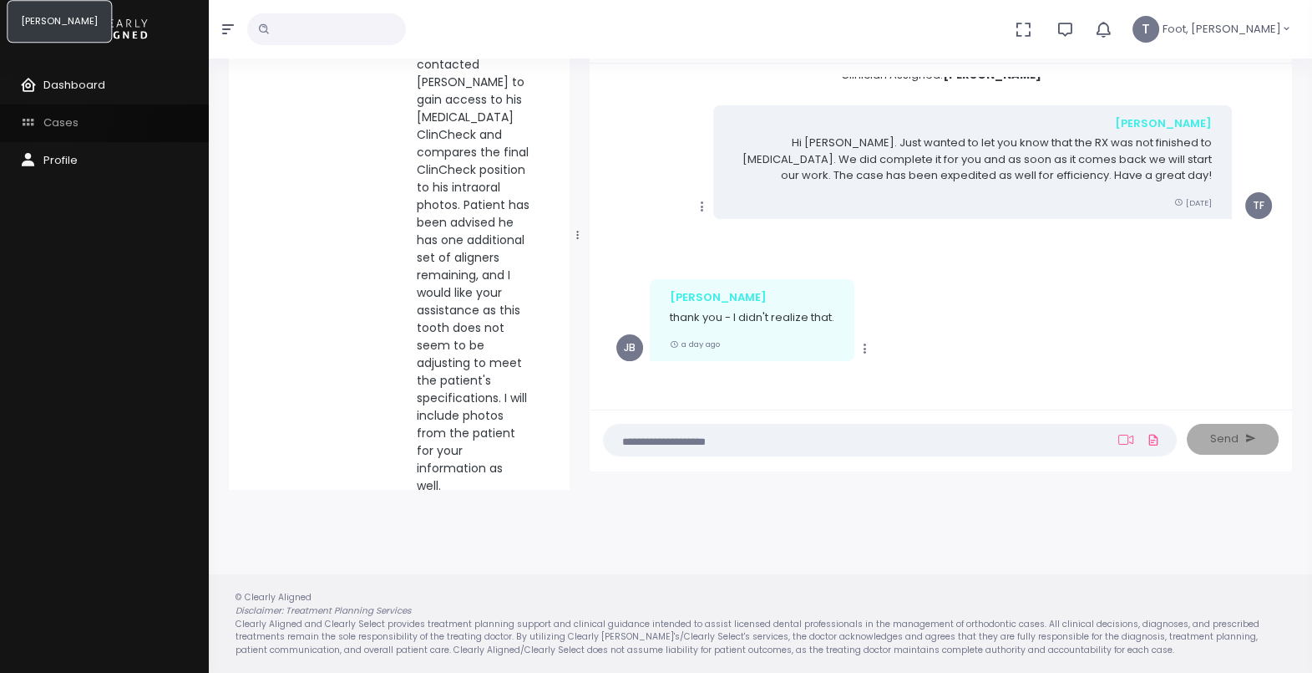
click at [54, 114] on link "Cases" at bounding box center [104, 123] width 209 height 38
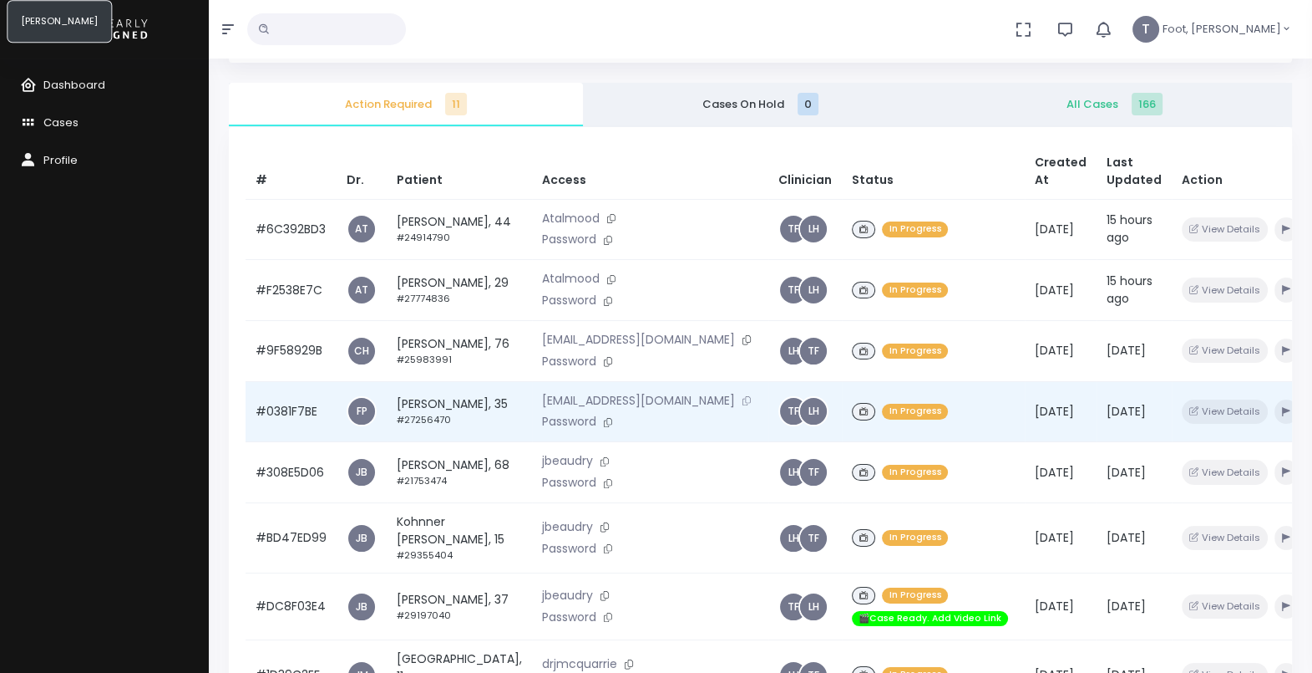
click at [735, 409] on button at bounding box center [746, 401] width 23 height 18
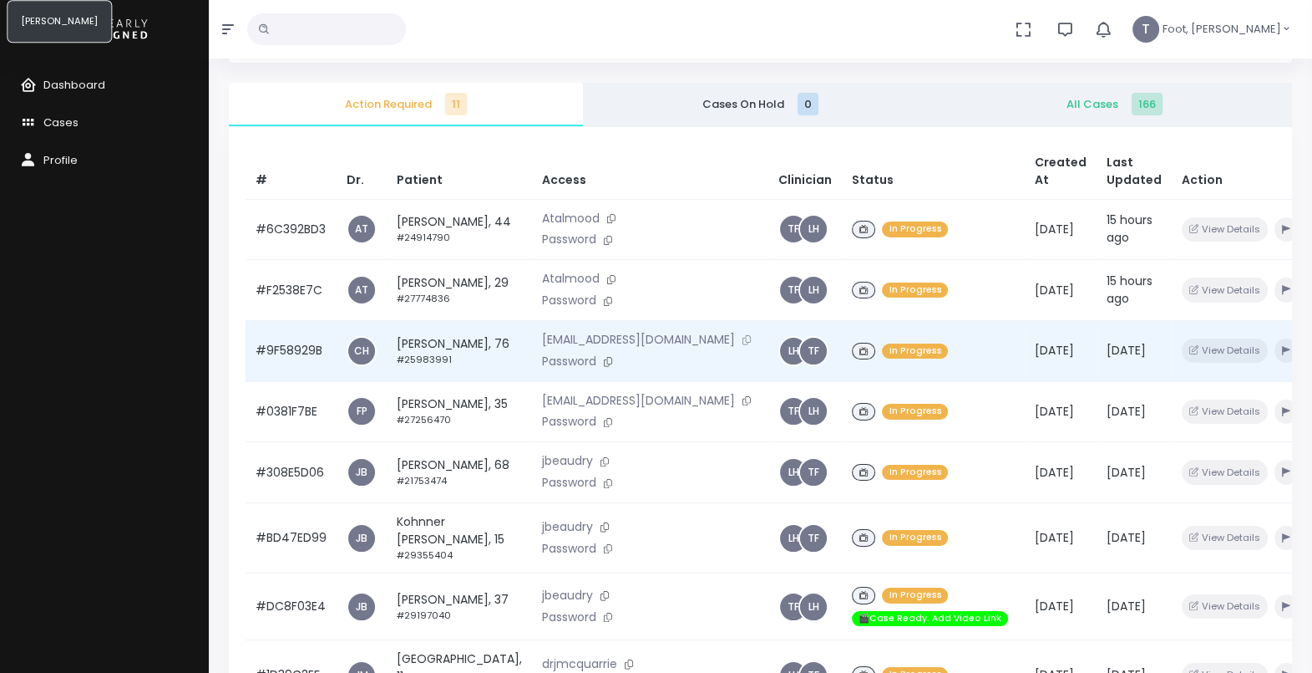
click at [743, 344] on icon at bounding box center [747, 339] width 8 height 9
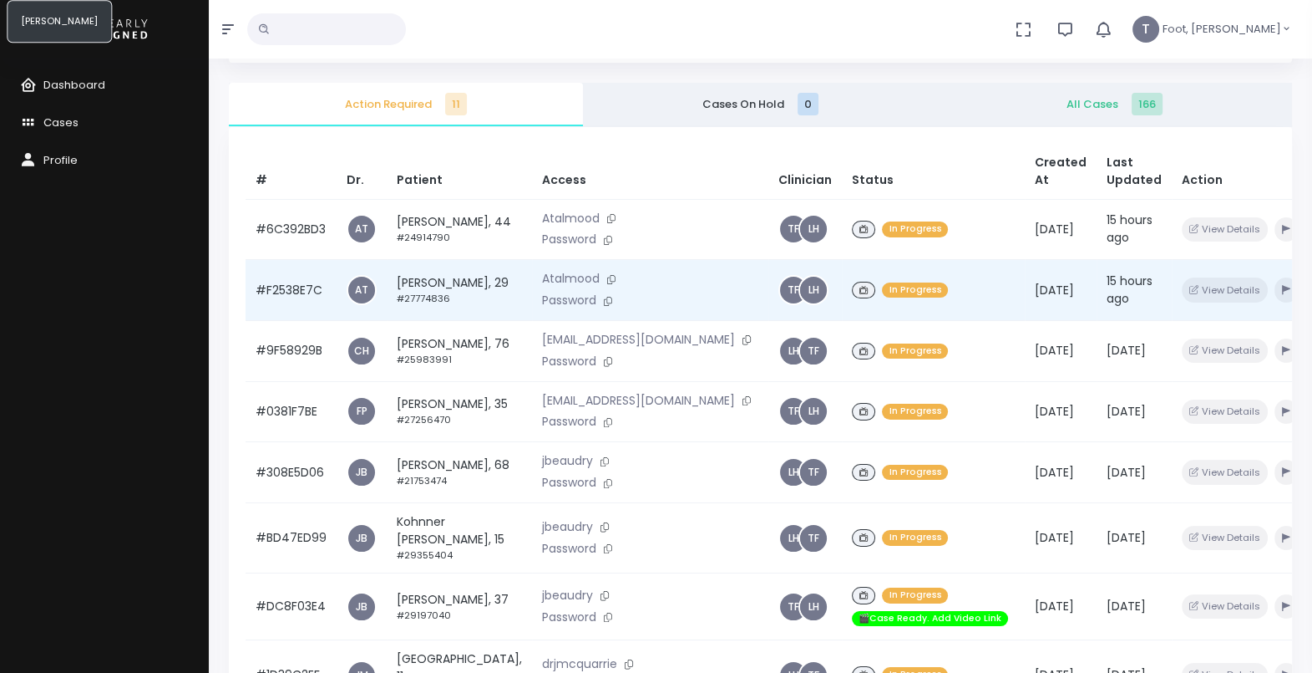
click at [421, 302] on td "[PERSON_NAME], 29 #27774836" at bounding box center [459, 290] width 145 height 61
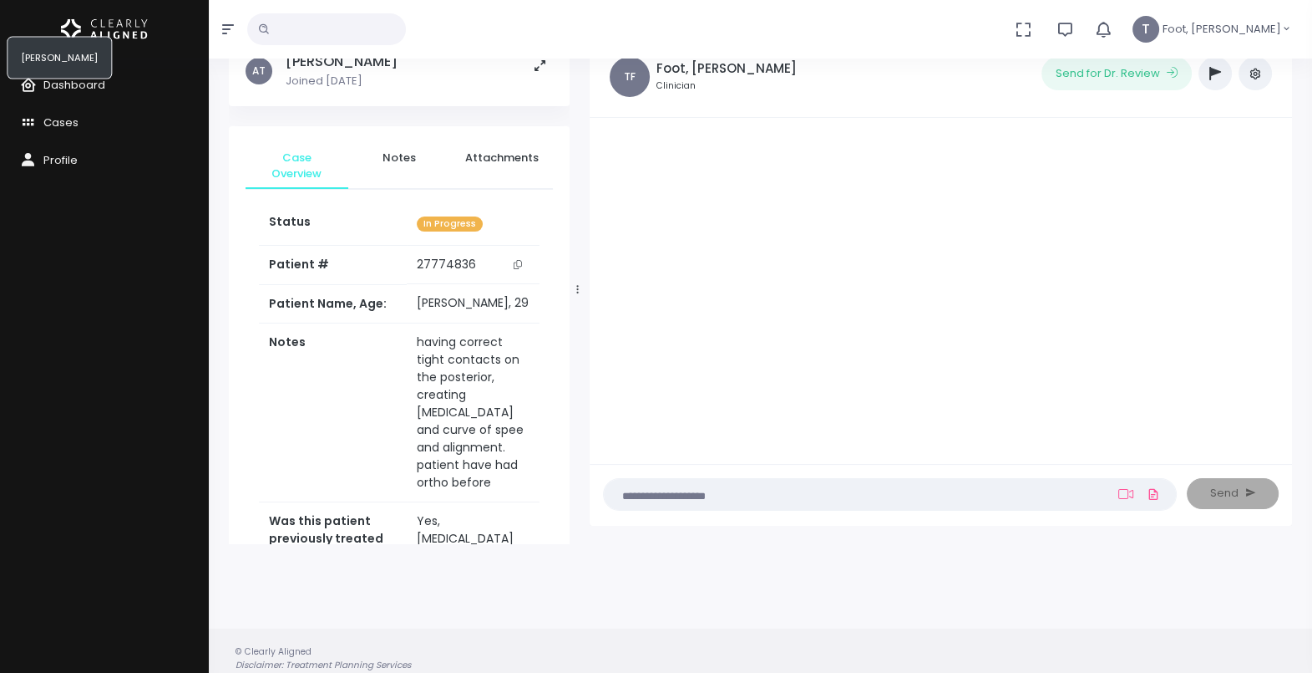
scroll to position [133, 0]
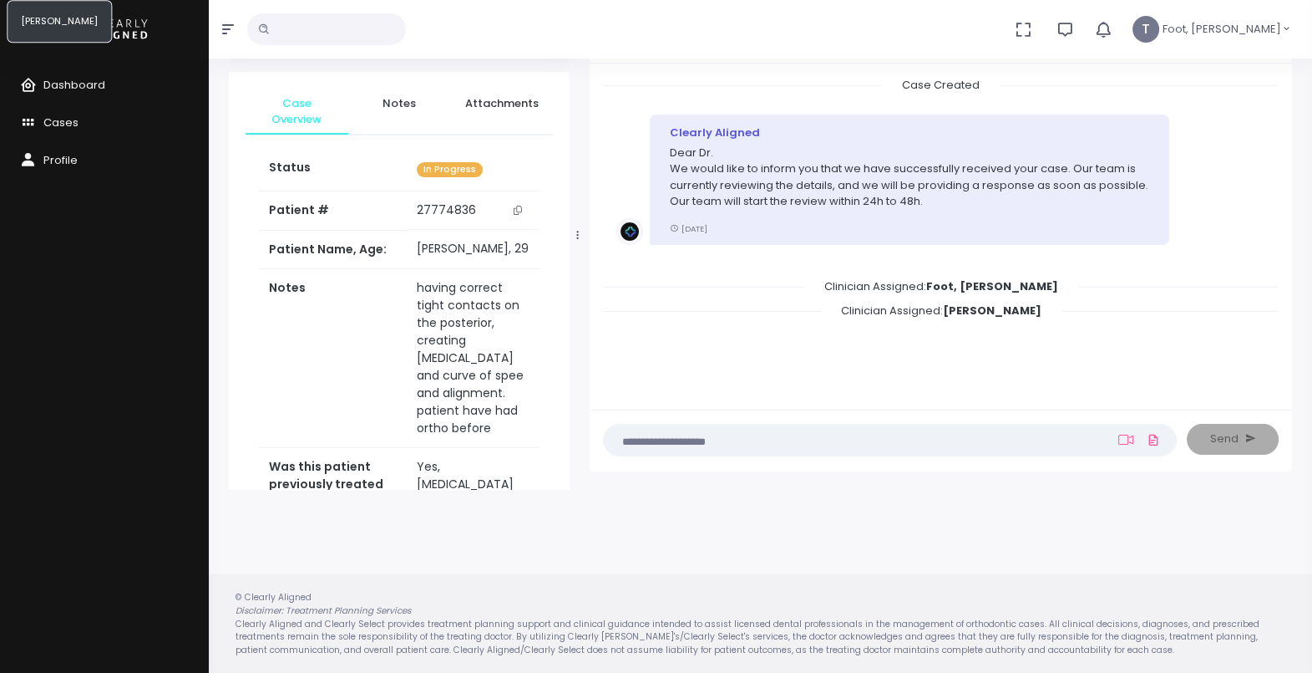
click at [525, 211] on button "scrollable content" at bounding box center [517, 210] width 23 height 18
click at [43, 119] on span "Cases" at bounding box center [60, 122] width 35 height 16
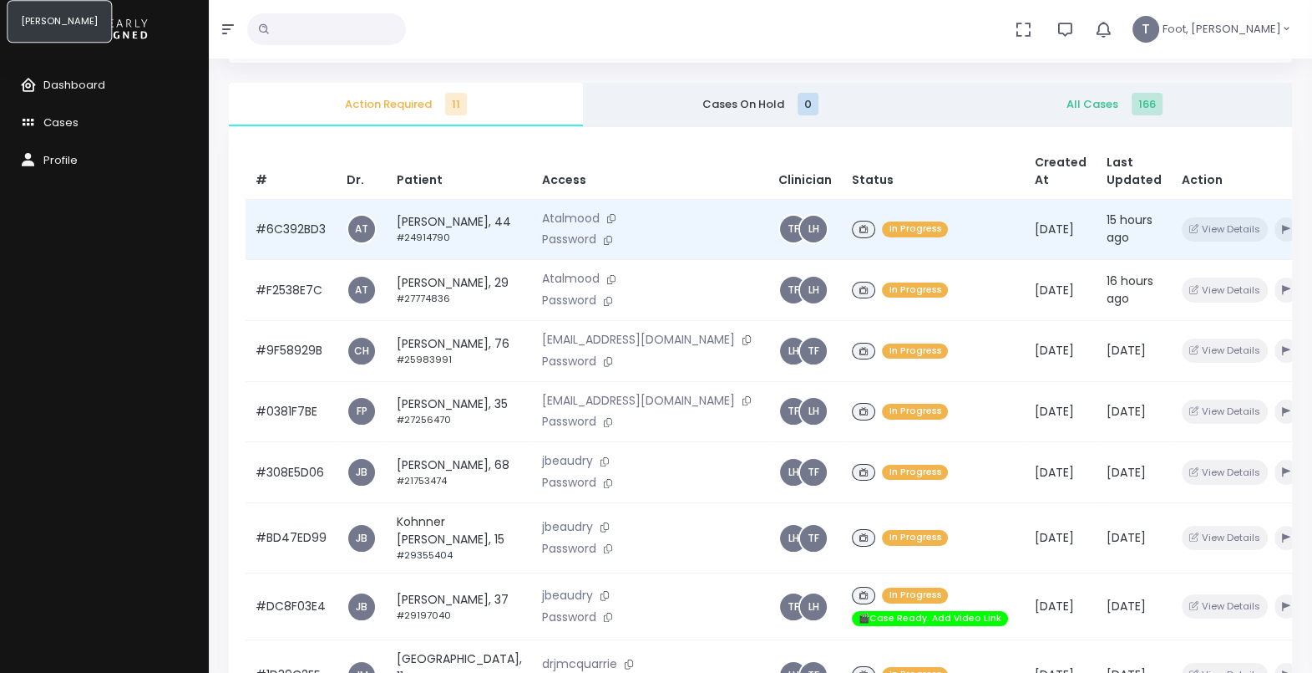
click at [428, 230] on td "[PERSON_NAME], 44 #24914790" at bounding box center [459, 229] width 145 height 61
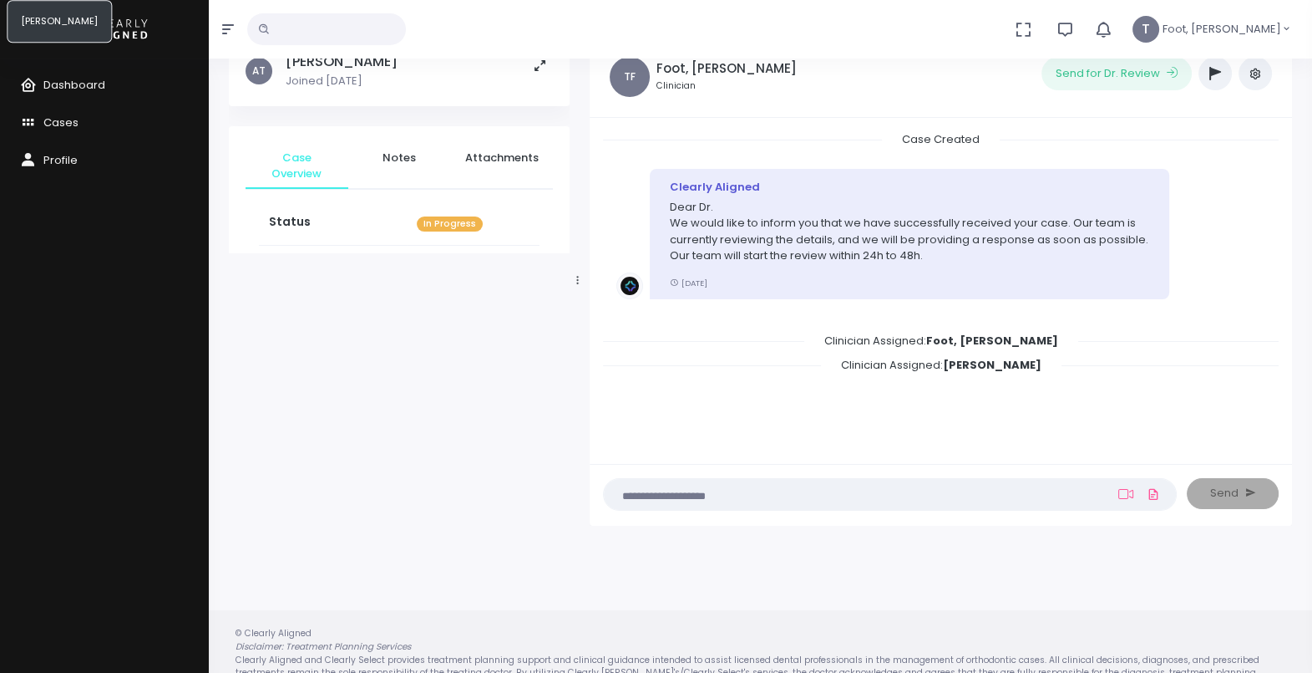
scroll to position [133, 0]
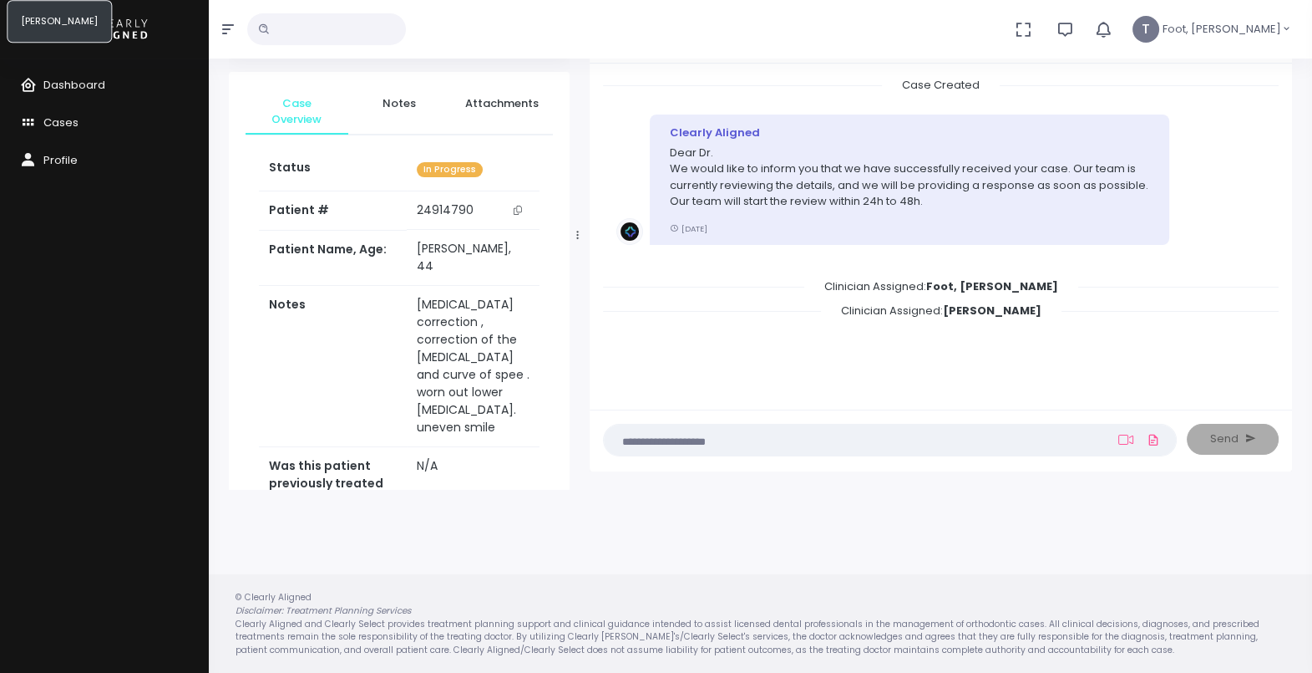
click at [527, 210] on button "scrollable content" at bounding box center [517, 210] width 23 height 18
